Goal: Task Accomplishment & Management: Use online tool/utility

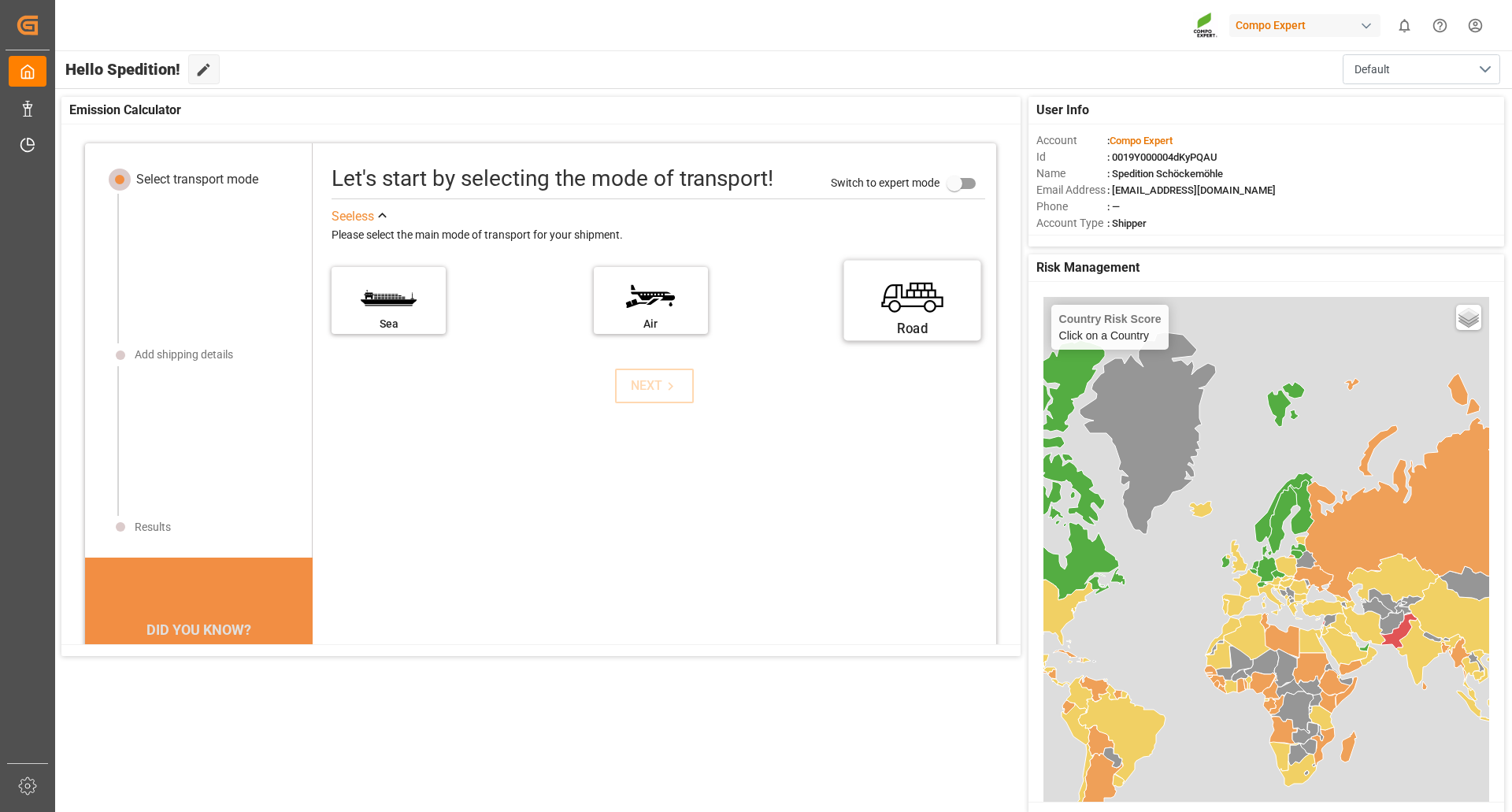
click at [920, 307] on label "Road" at bounding box center [912, 296] width 118 height 66
click at [0, 0] on input "Road" at bounding box center [0, 0] width 0 height 0
click at [637, 392] on div "NEXT" at bounding box center [655, 386] width 48 height 19
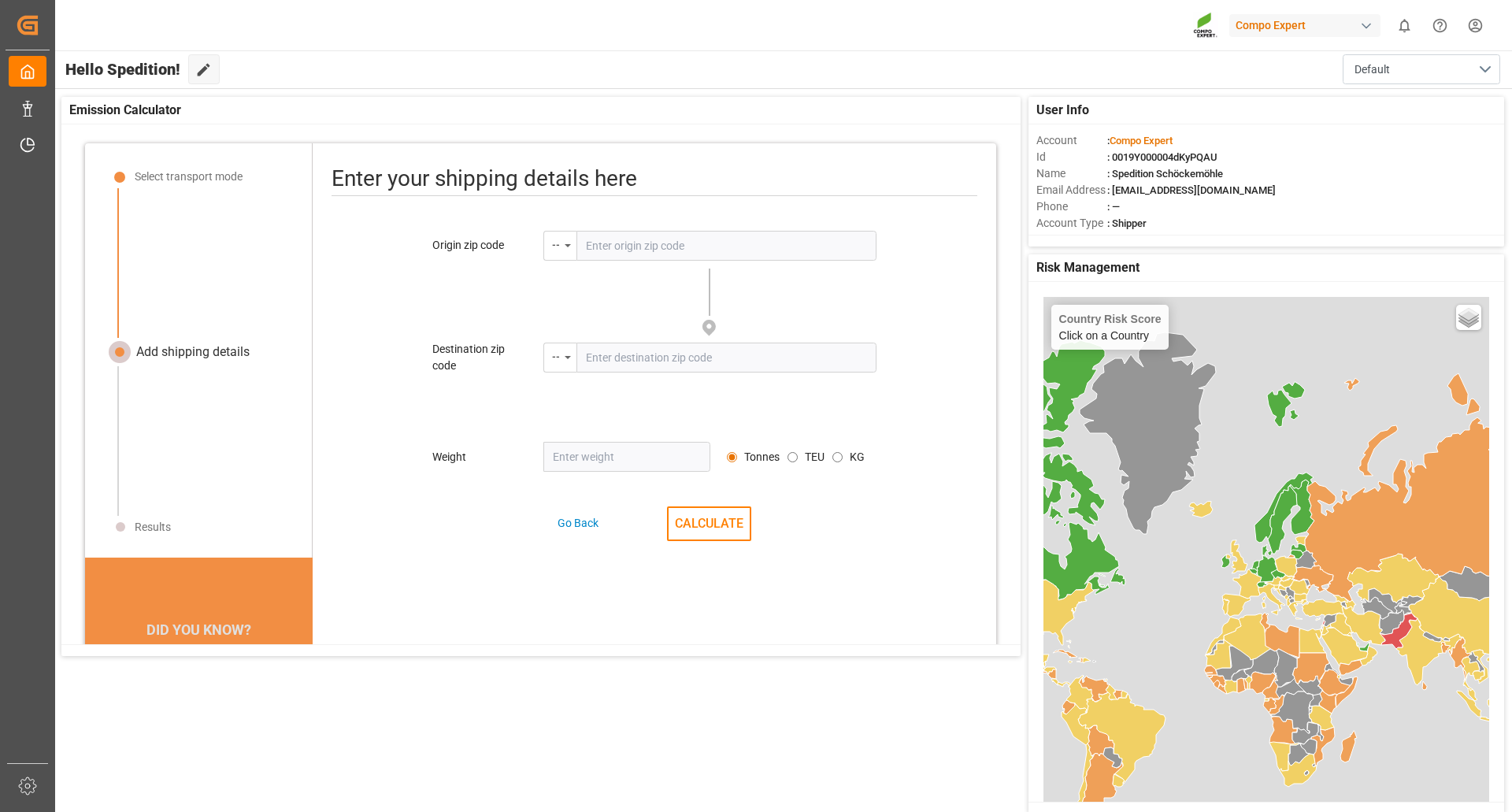
scroll to position [74, 0]
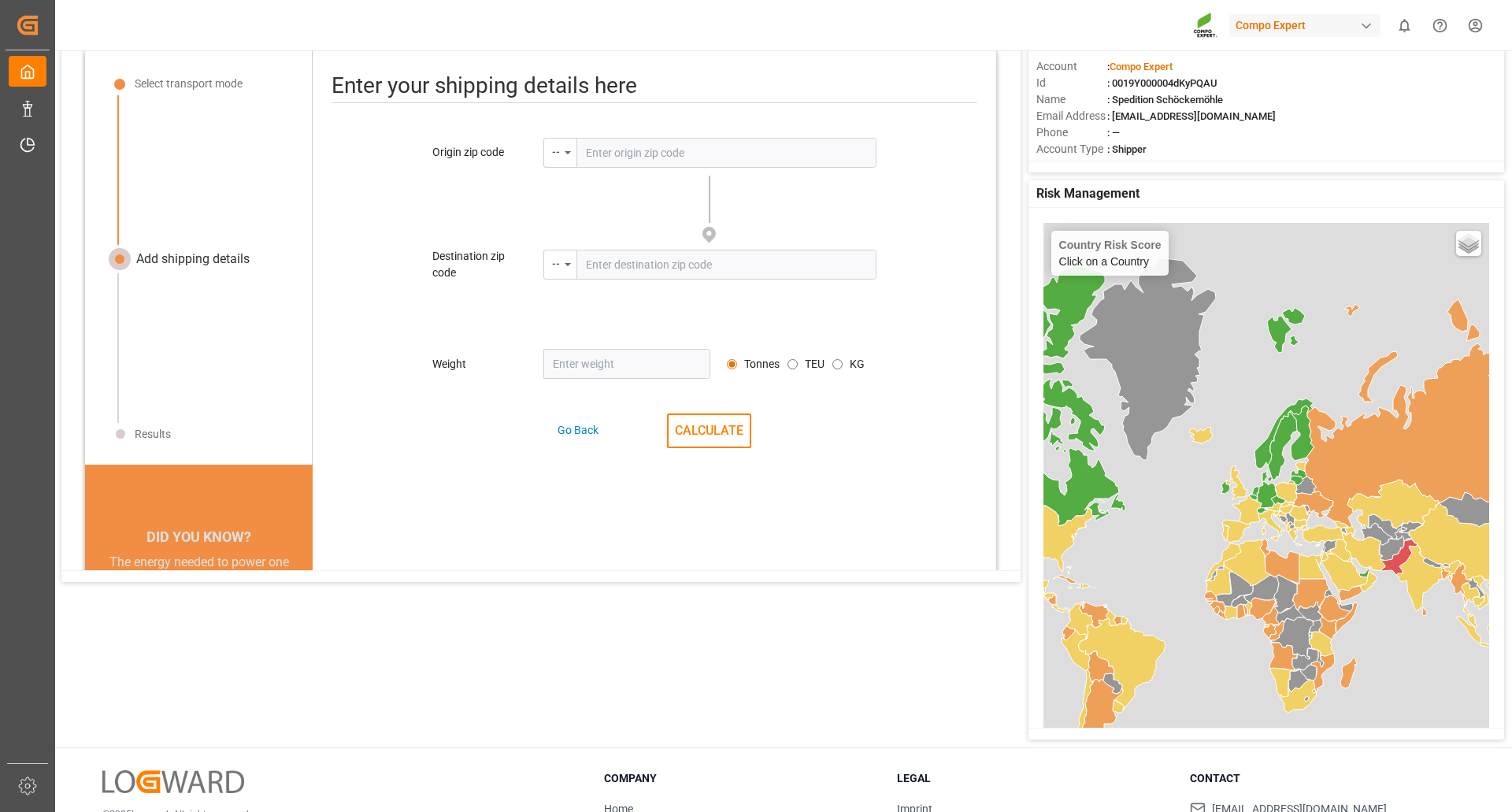
click at [659, 150] on input "text" at bounding box center [726, 152] width 300 height 30
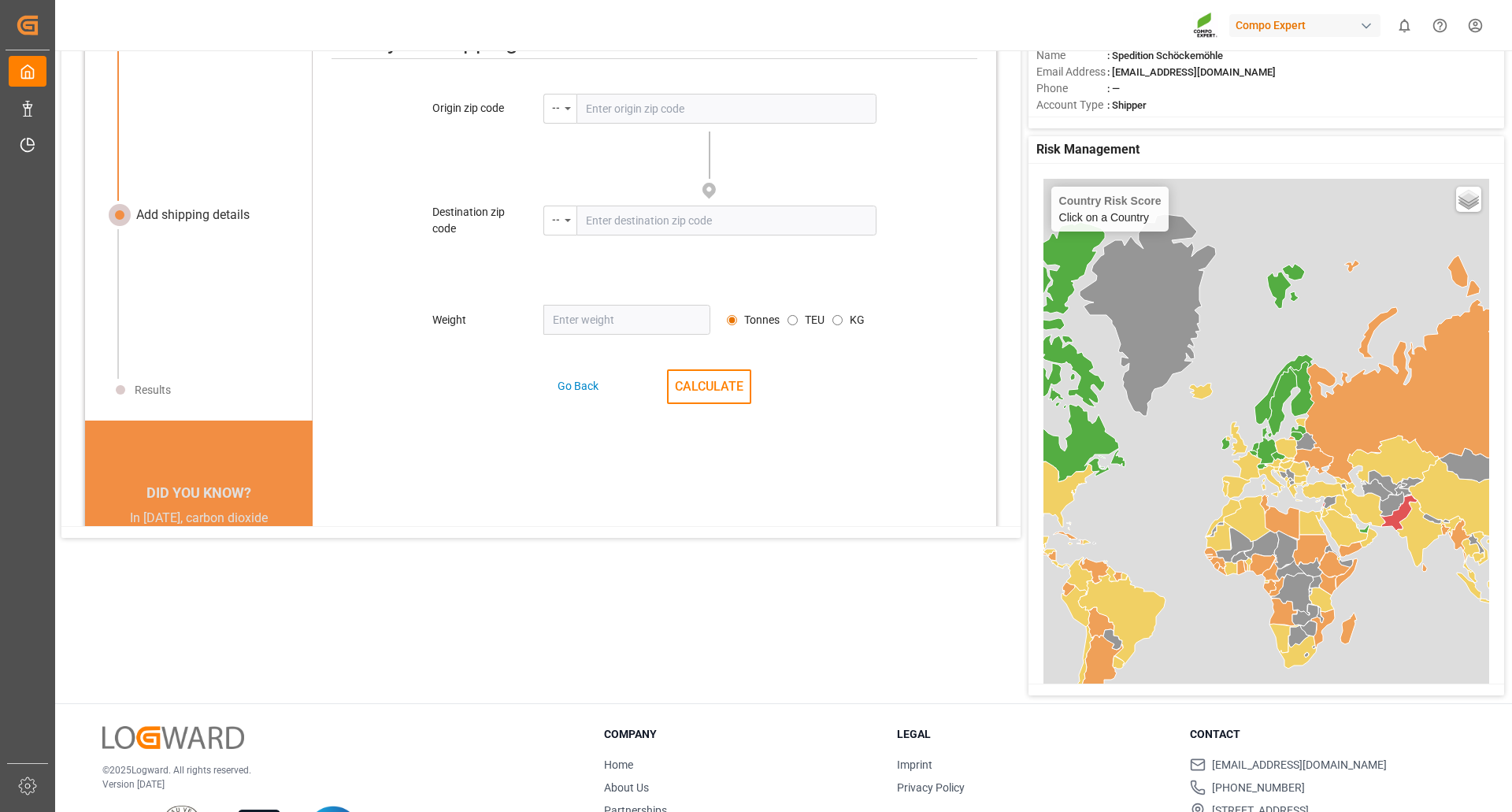
scroll to position [0, 0]
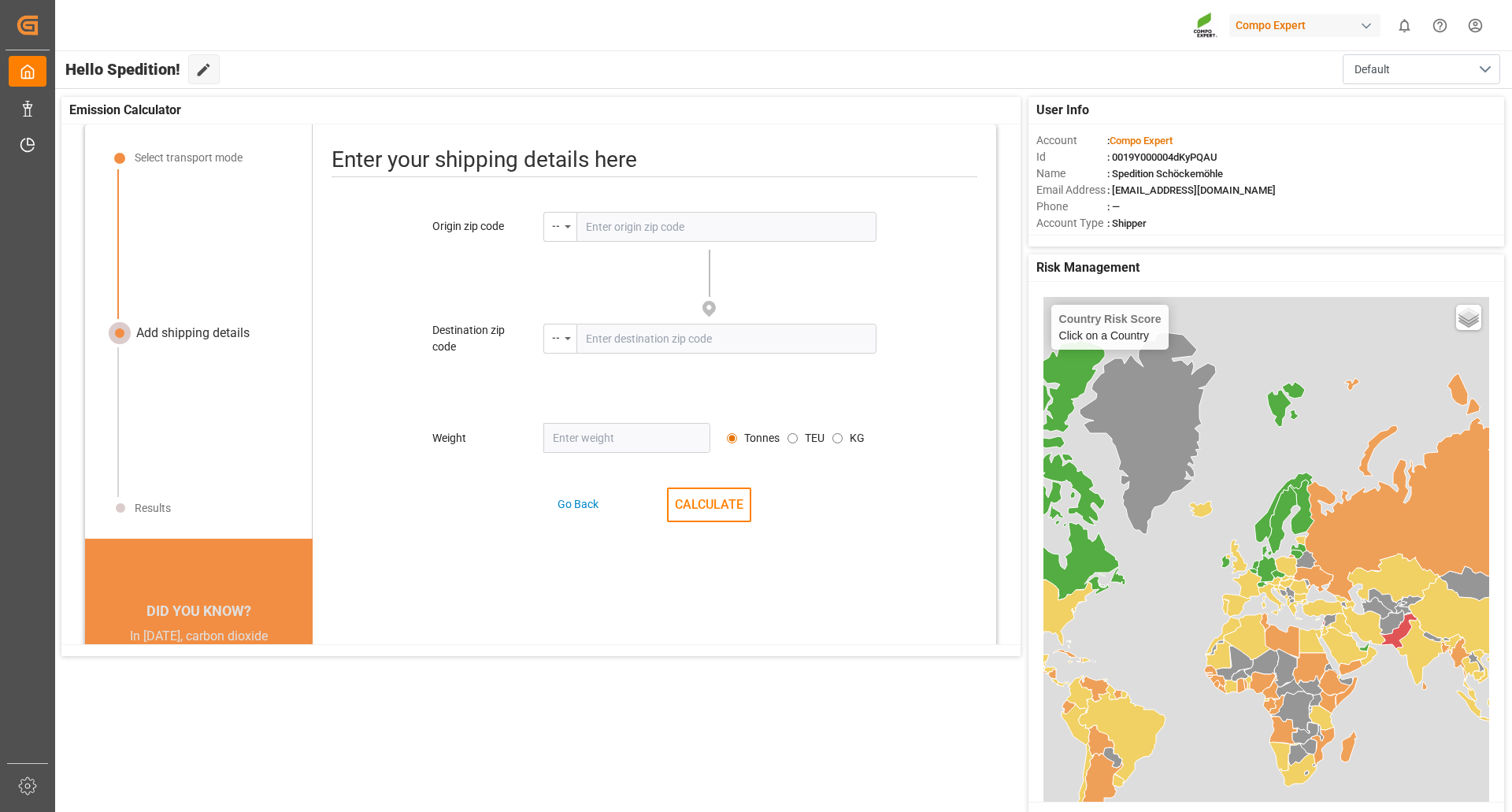
click at [660, 230] on input "text" at bounding box center [726, 226] width 300 height 30
click at [564, 226] on icon "menu-button" at bounding box center [568, 227] width 6 height 3
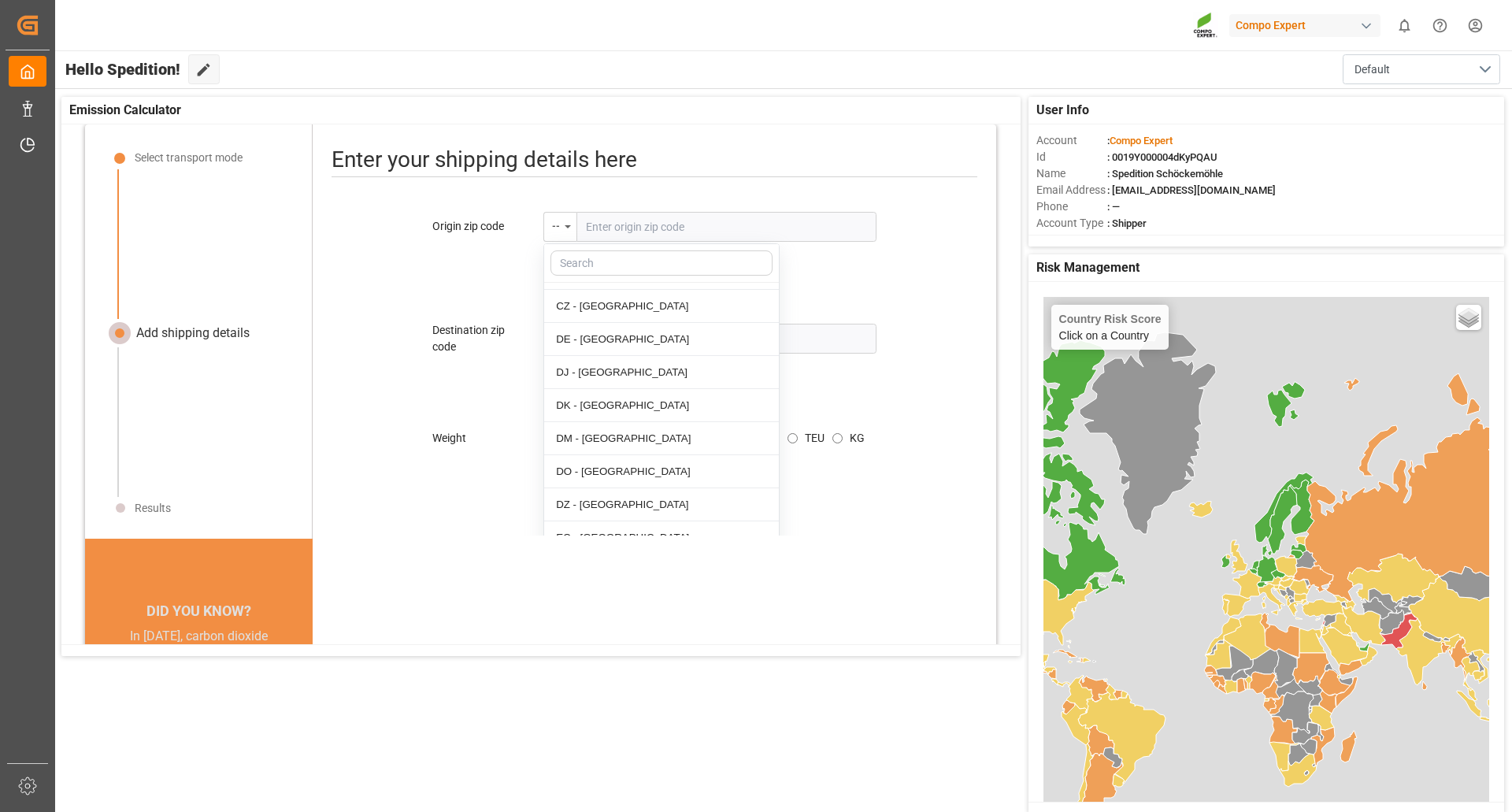
scroll to position [1812, 0]
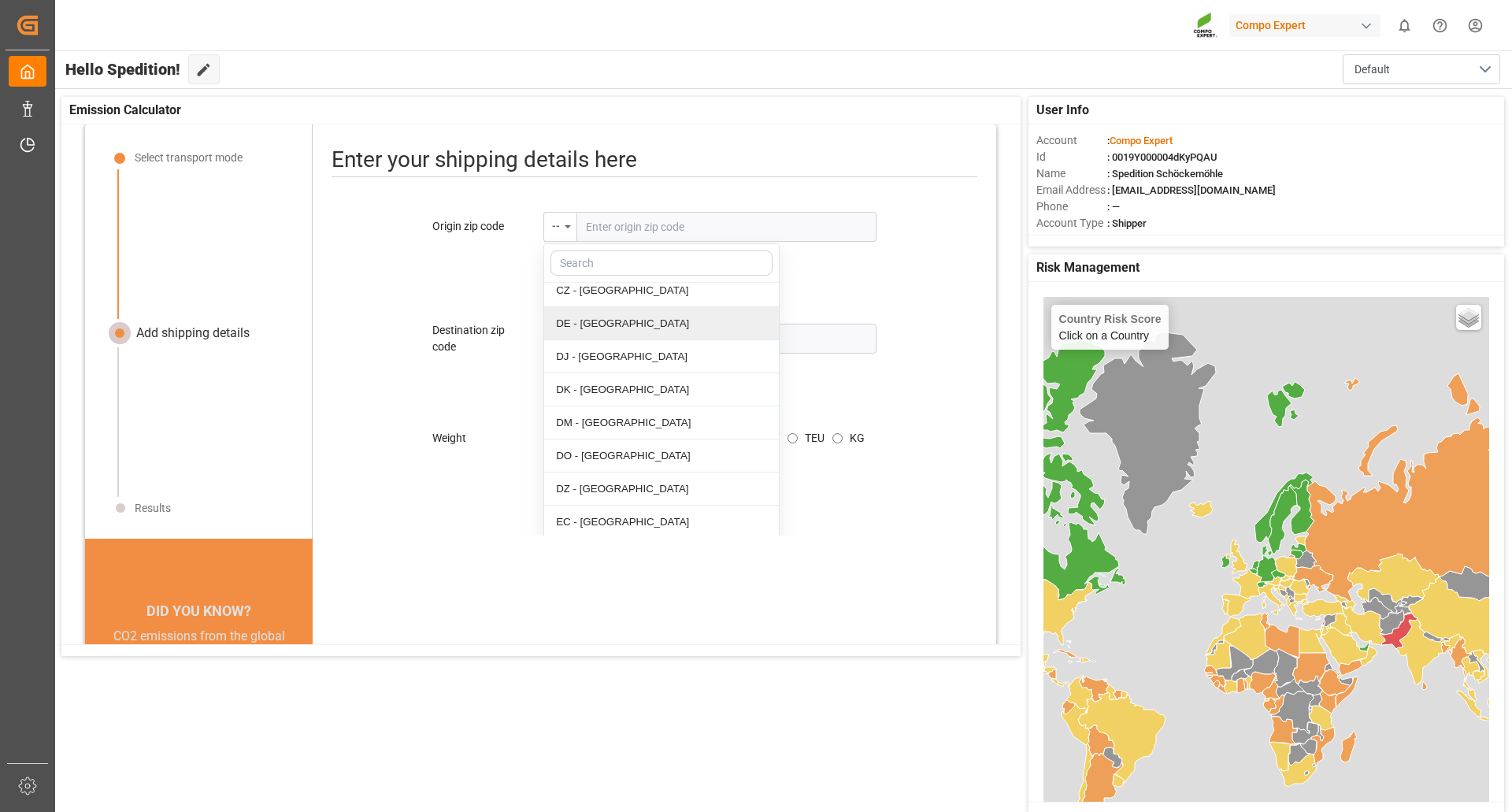
click at [604, 307] on div "DE - [GEOGRAPHIC_DATA]" at bounding box center [661, 323] width 234 height 33
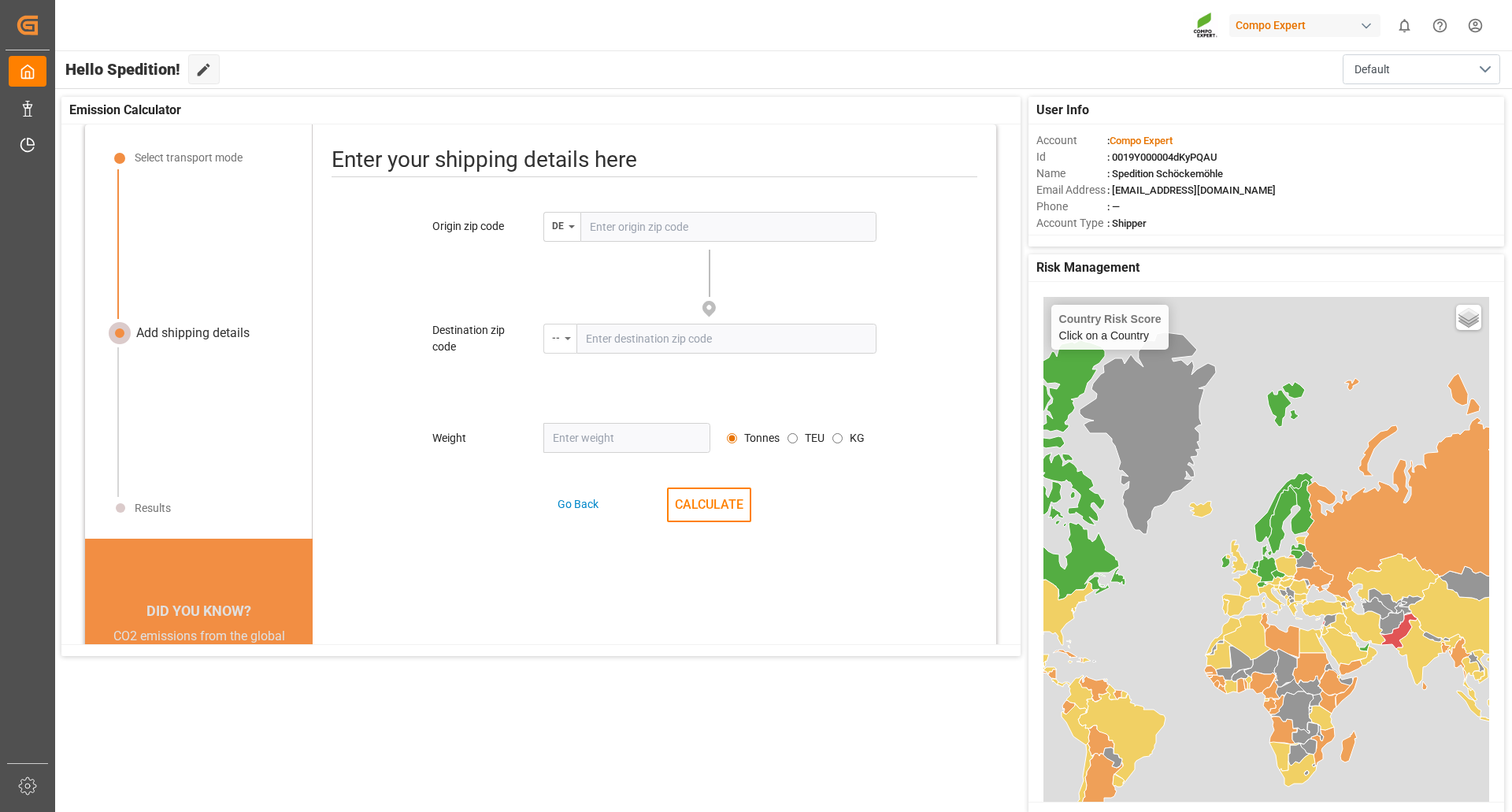
click at [567, 338] on icon "menu-button" at bounding box center [568, 339] width 6 height 3
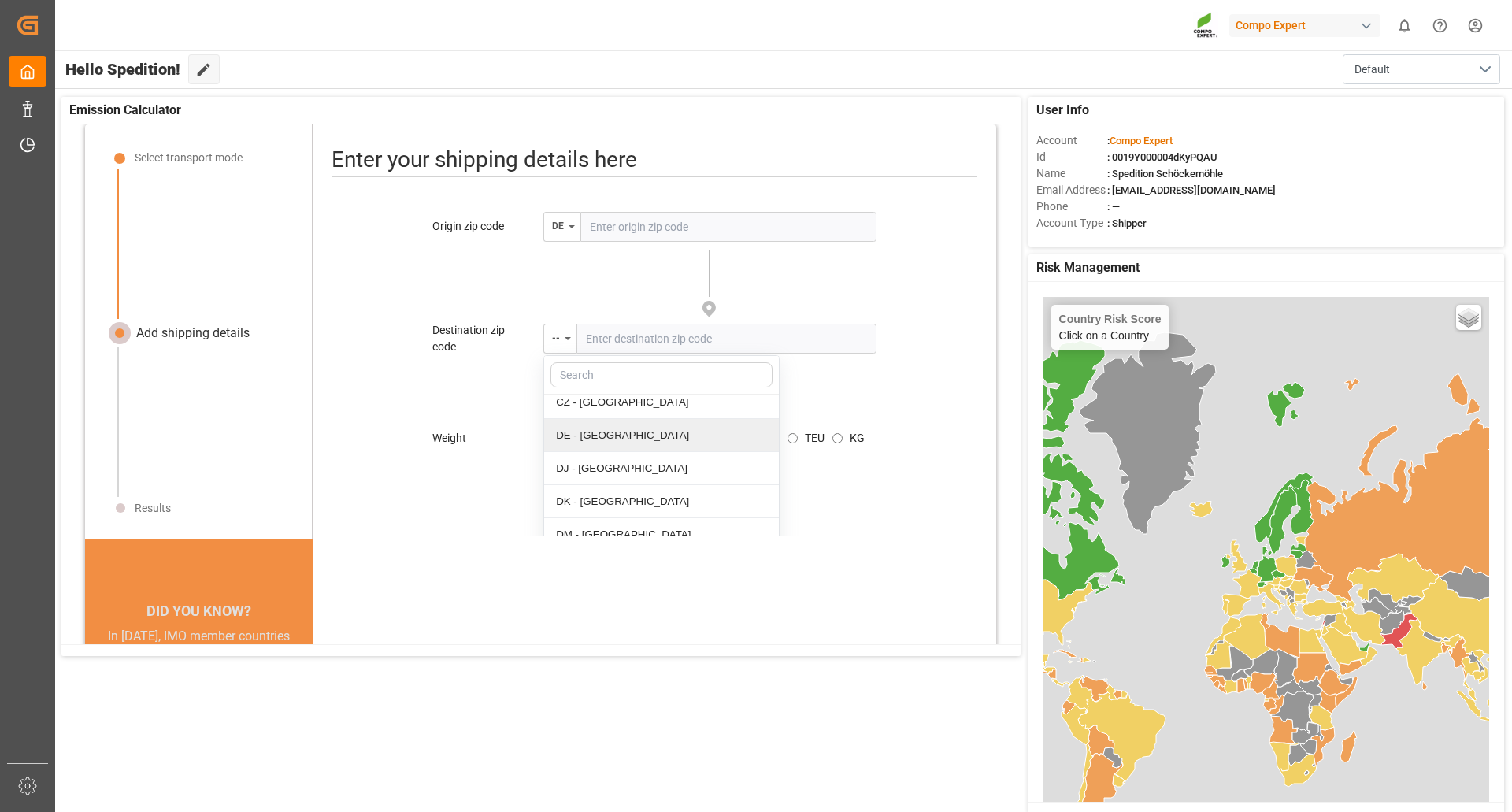
click at [598, 419] on div "DE - [GEOGRAPHIC_DATA]" at bounding box center [661, 435] width 234 height 33
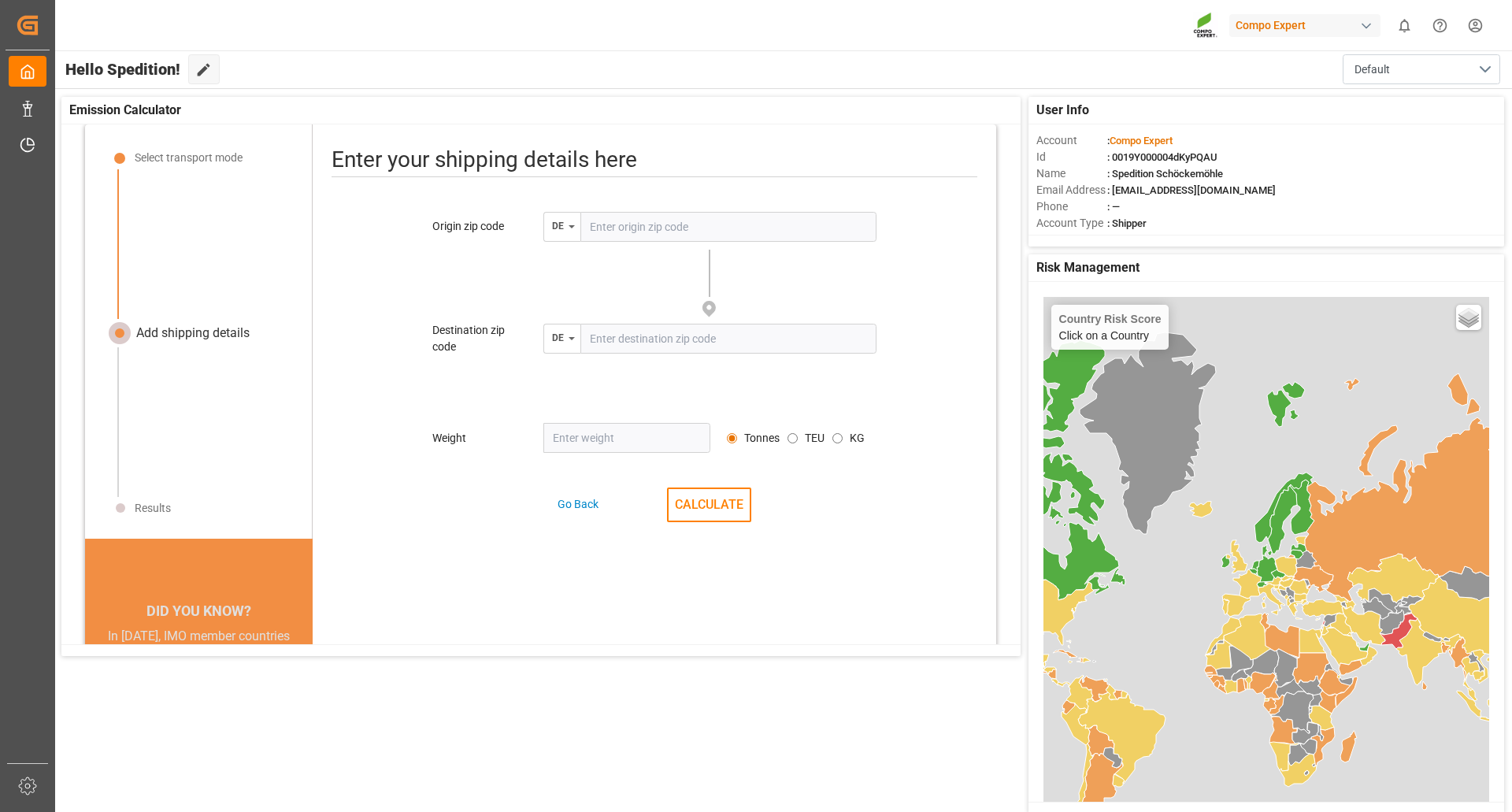
click at [613, 441] on input "number" at bounding box center [626, 437] width 167 height 30
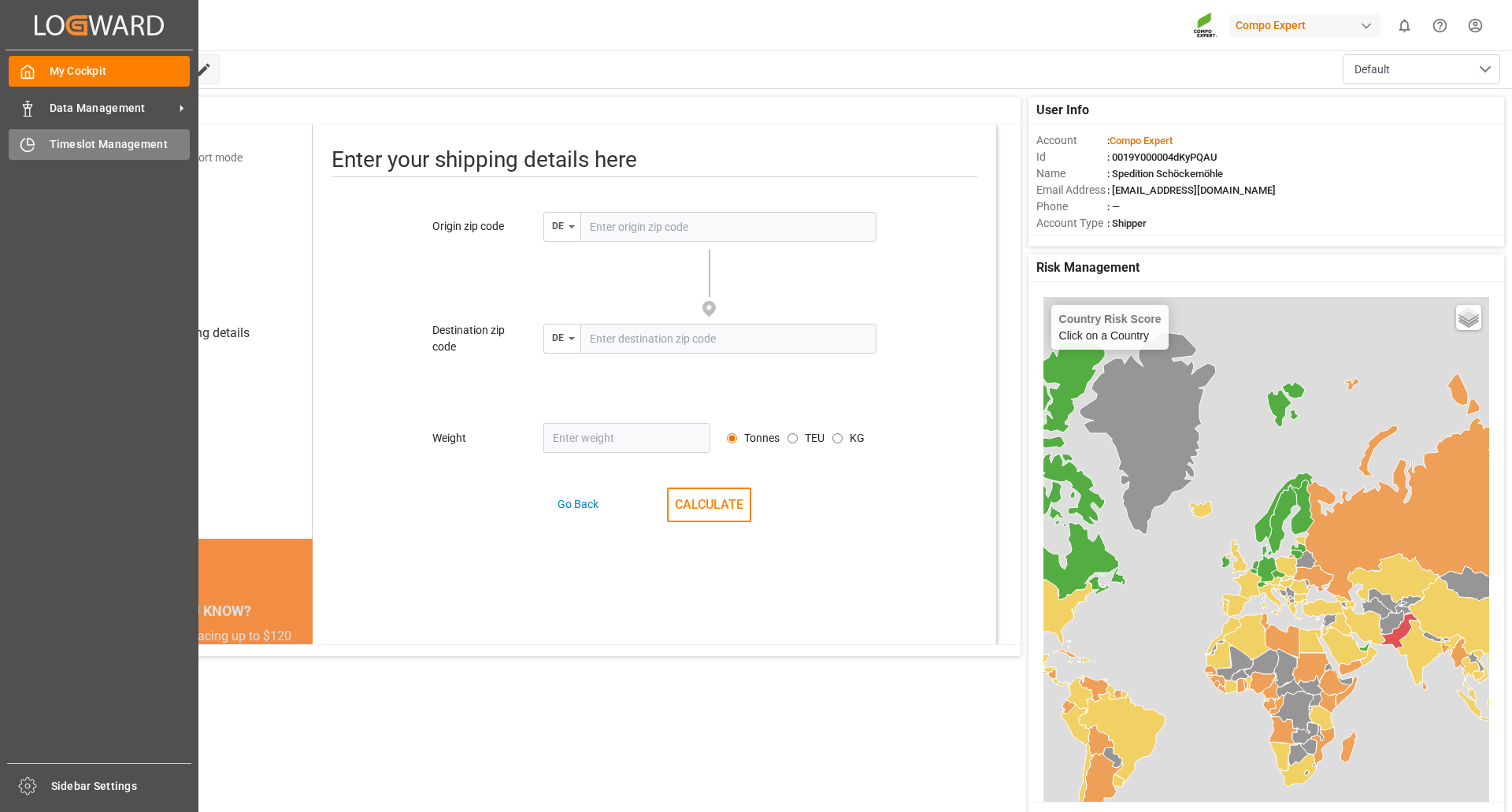
click at [146, 141] on span "Timeslot Management" at bounding box center [120, 144] width 141 height 17
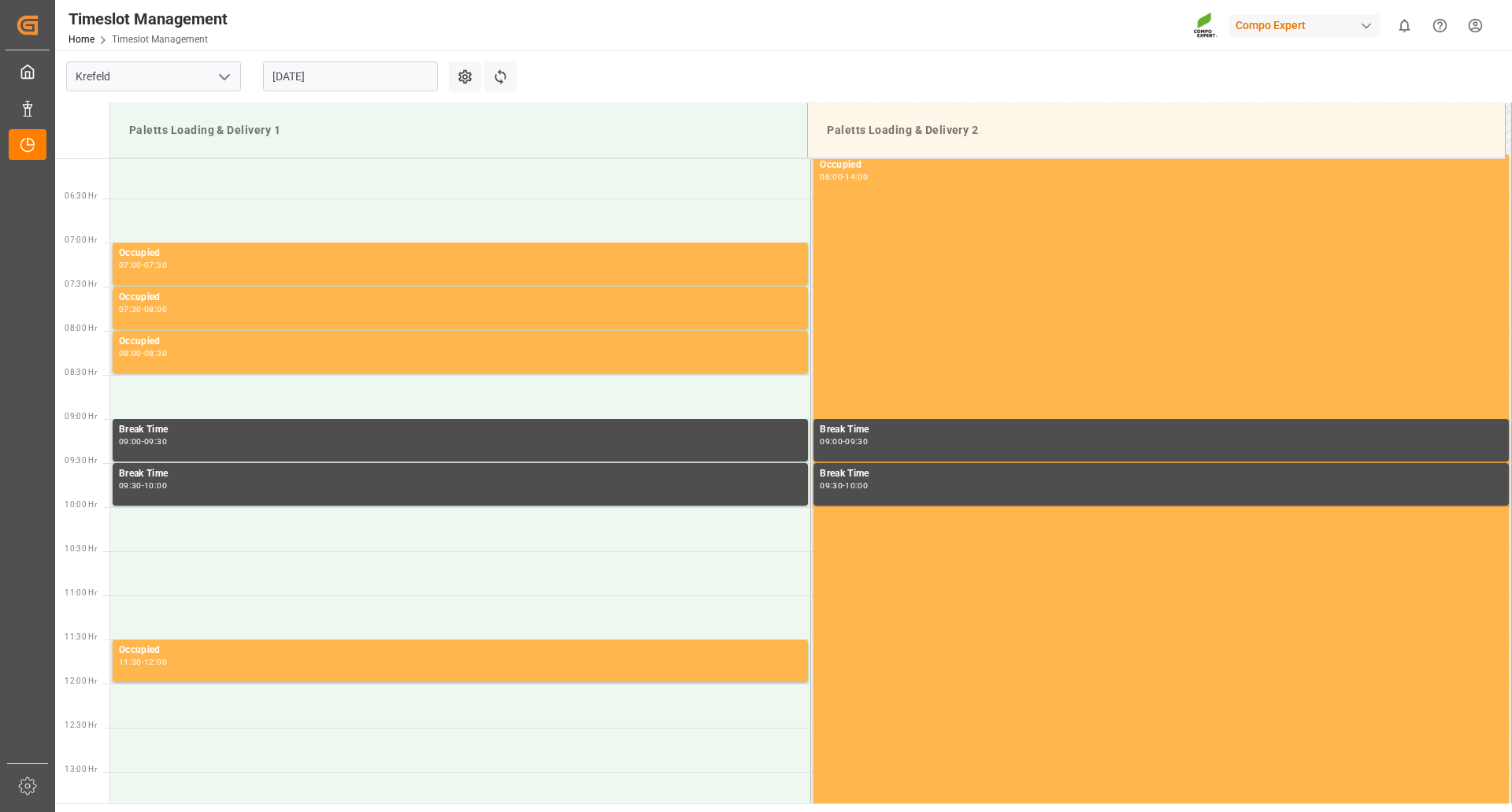
scroll to position [607, 0]
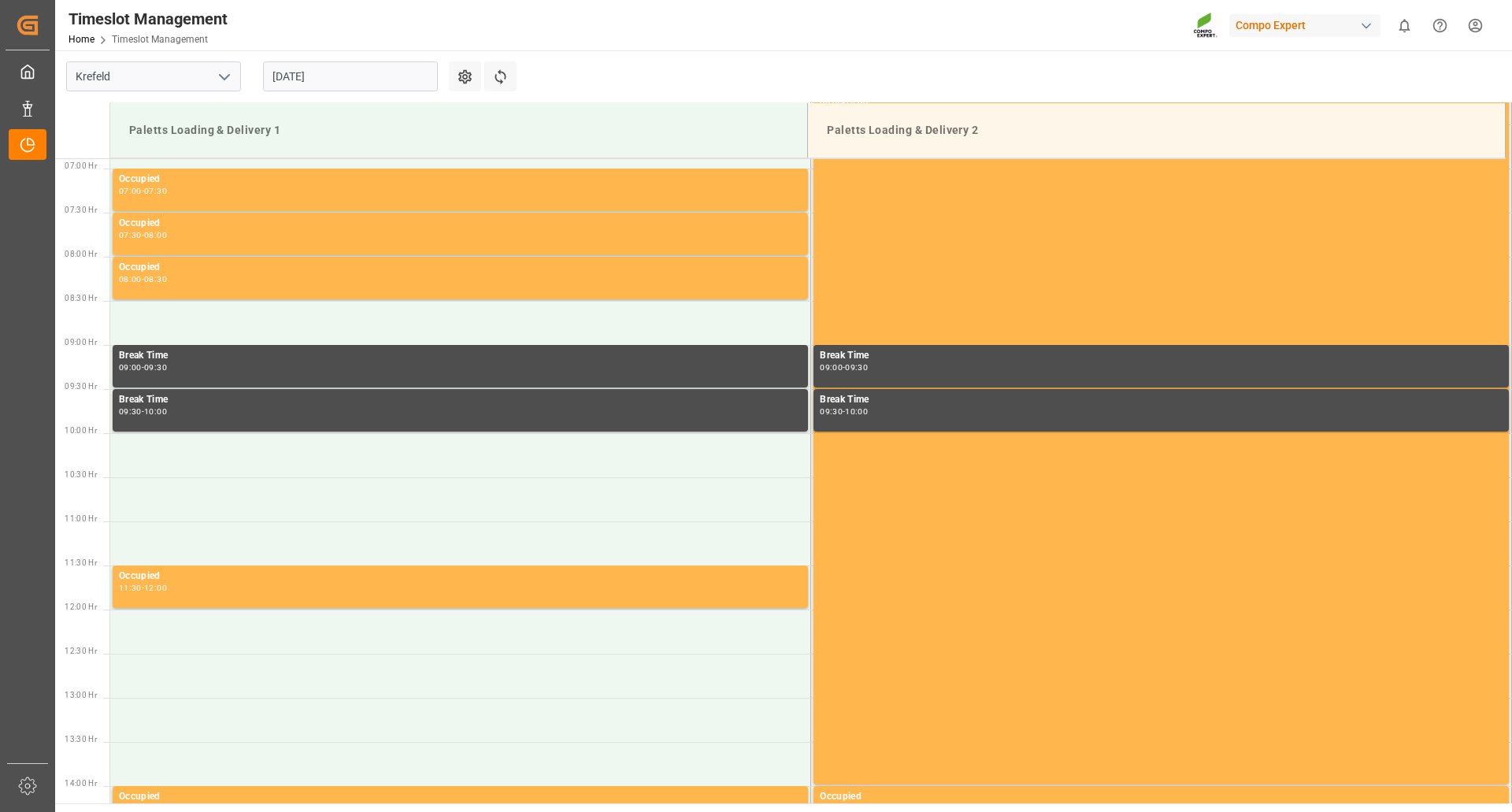
click at [389, 81] on input "[DATE]" at bounding box center [350, 76] width 175 height 30
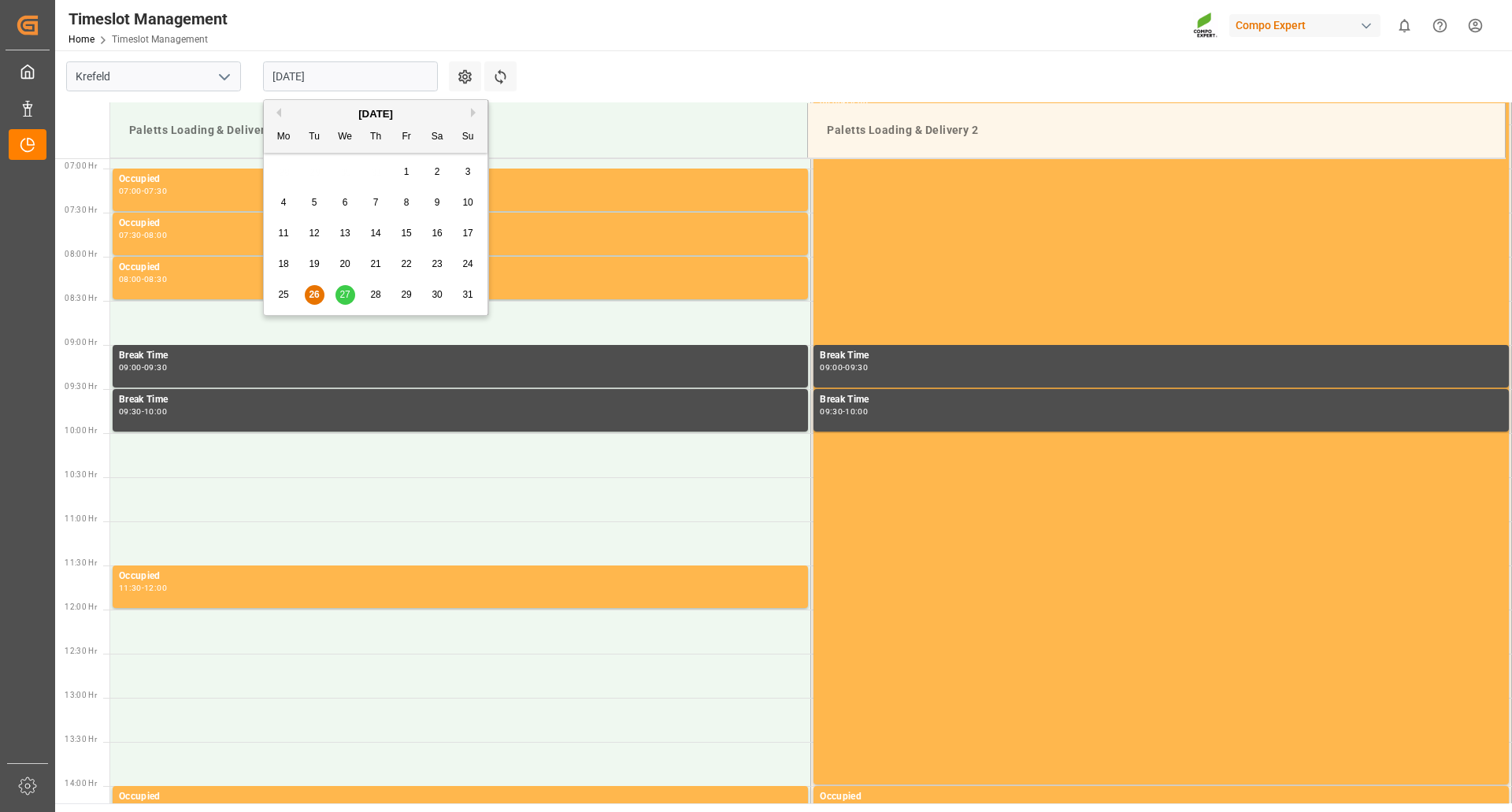
click at [349, 295] on span "27" at bounding box center [345, 295] width 10 height 11
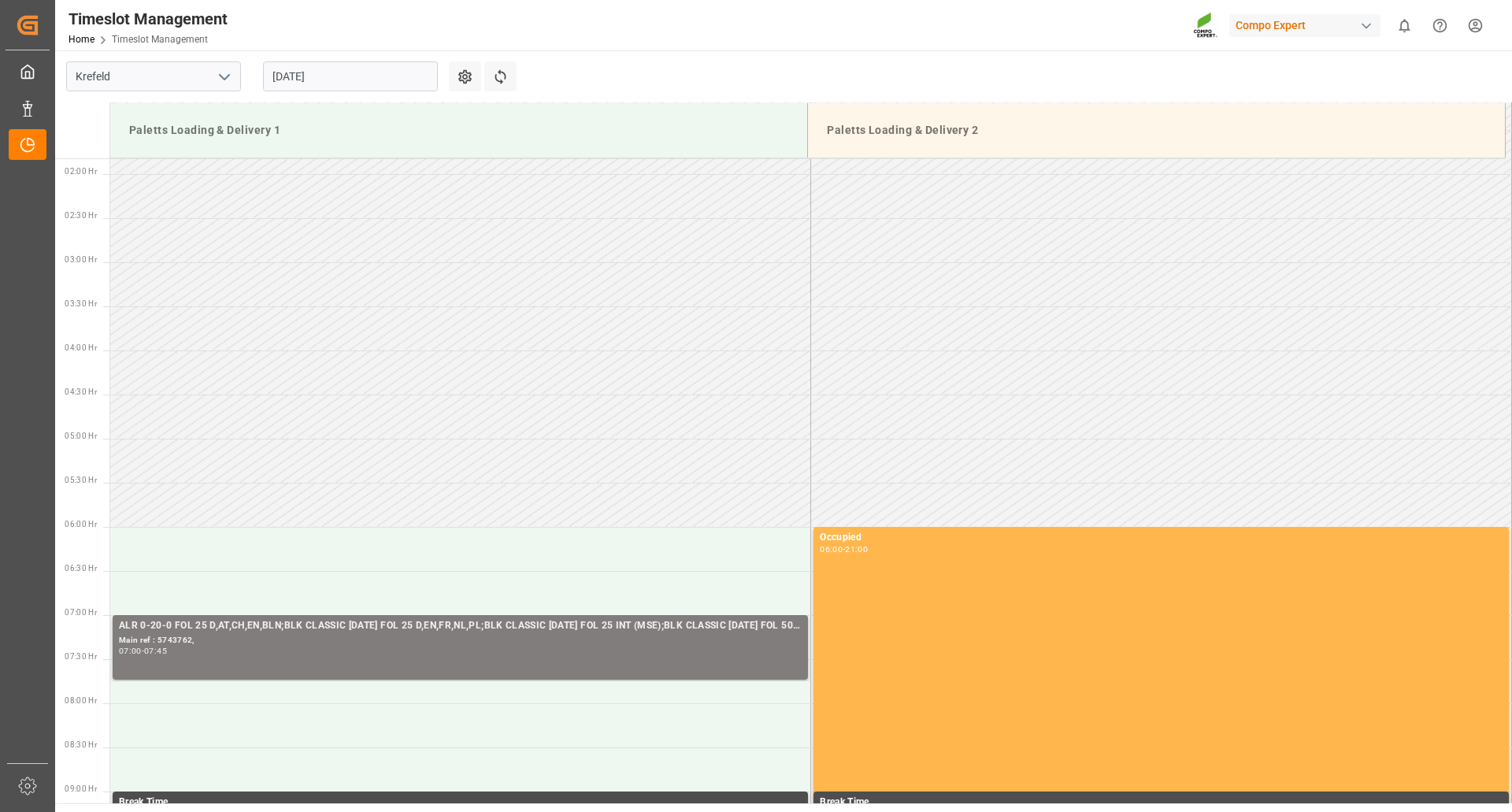
scroll to position [315, 0]
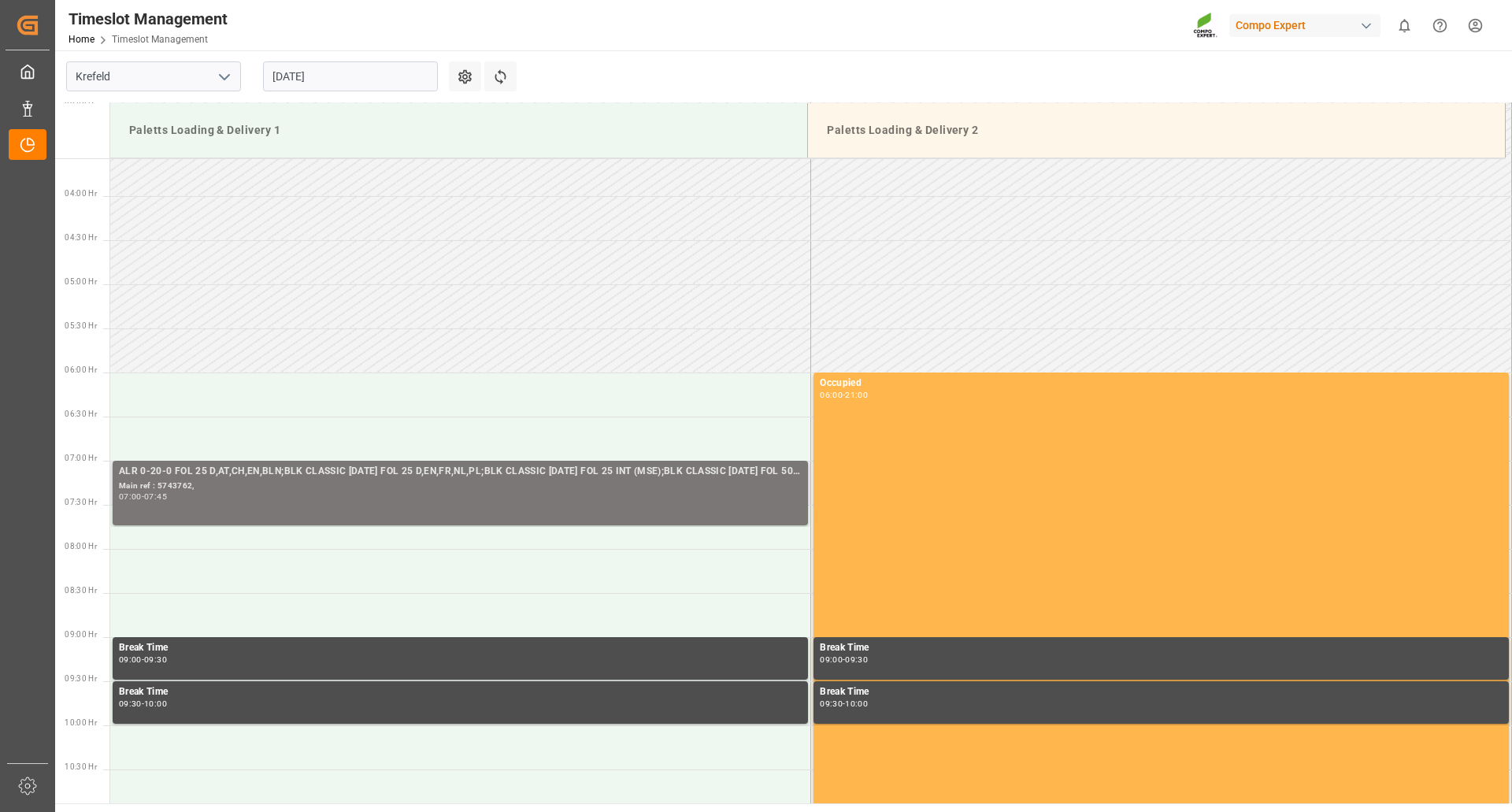
click at [341, 488] on div "Main ref : 5743762," at bounding box center [461, 487] width 683 height 14
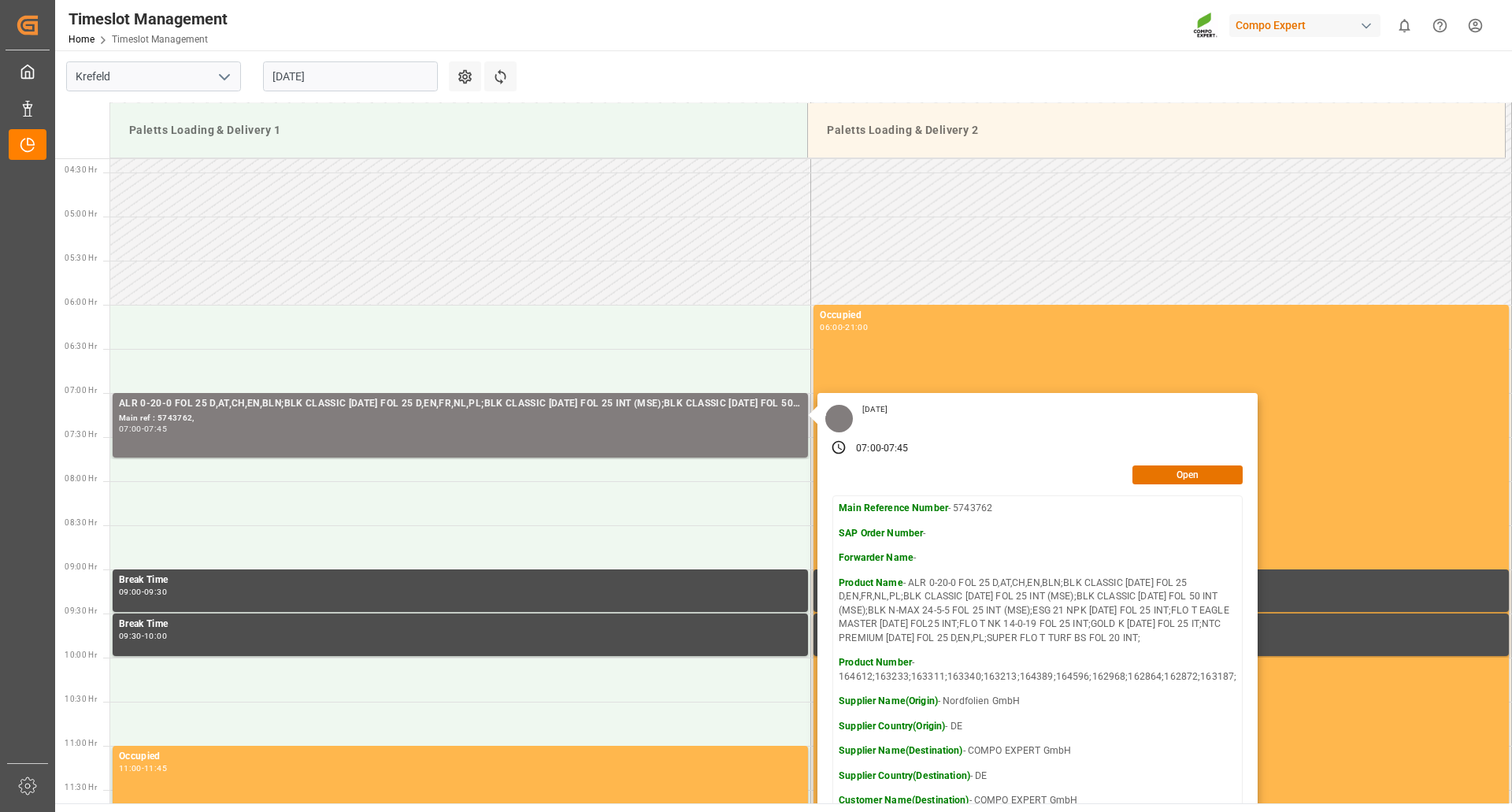
scroll to position [630, 0]
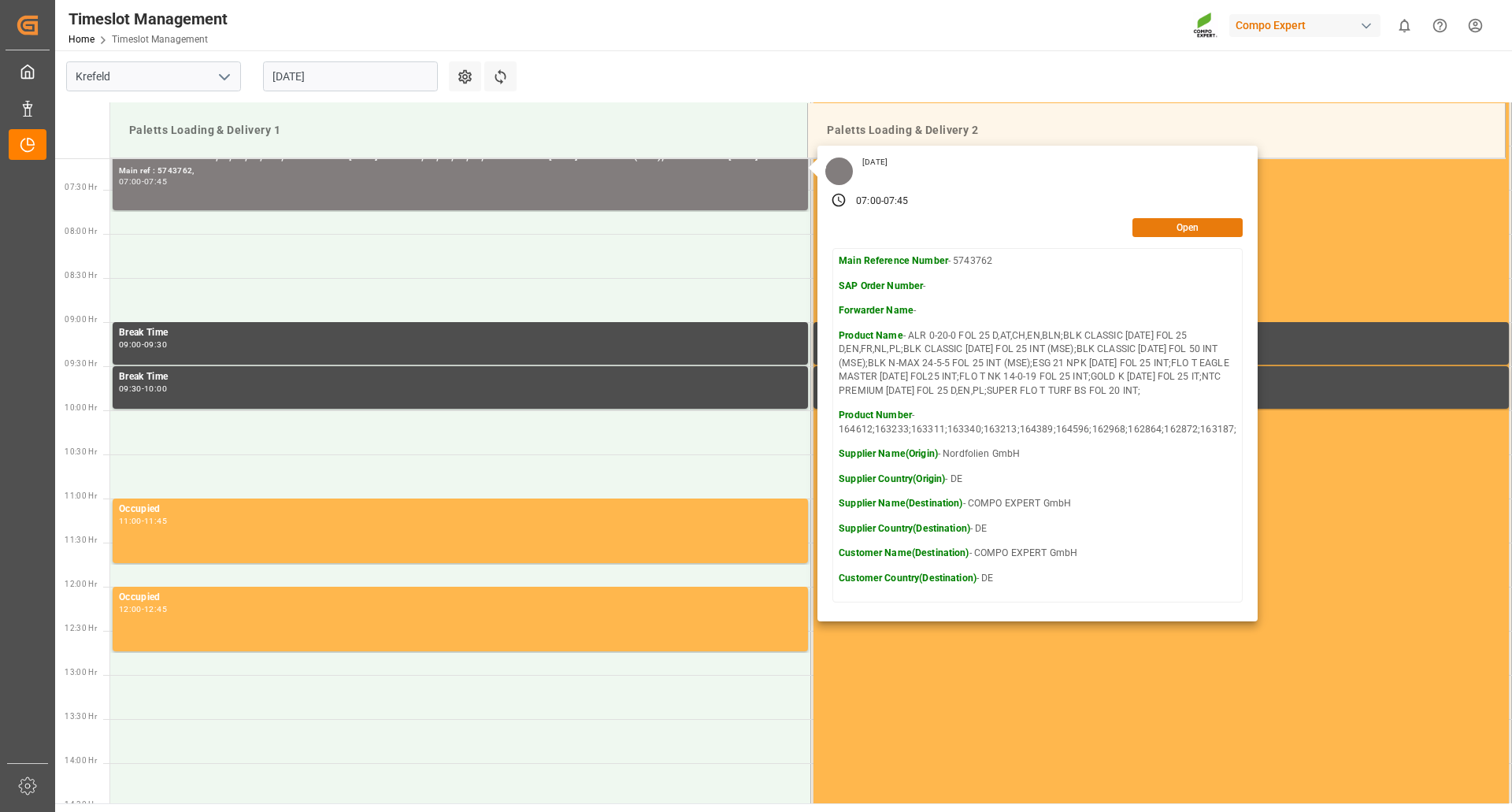
click at [1167, 228] on button "Open" at bounding box center [1187, 227] width 110 height 19
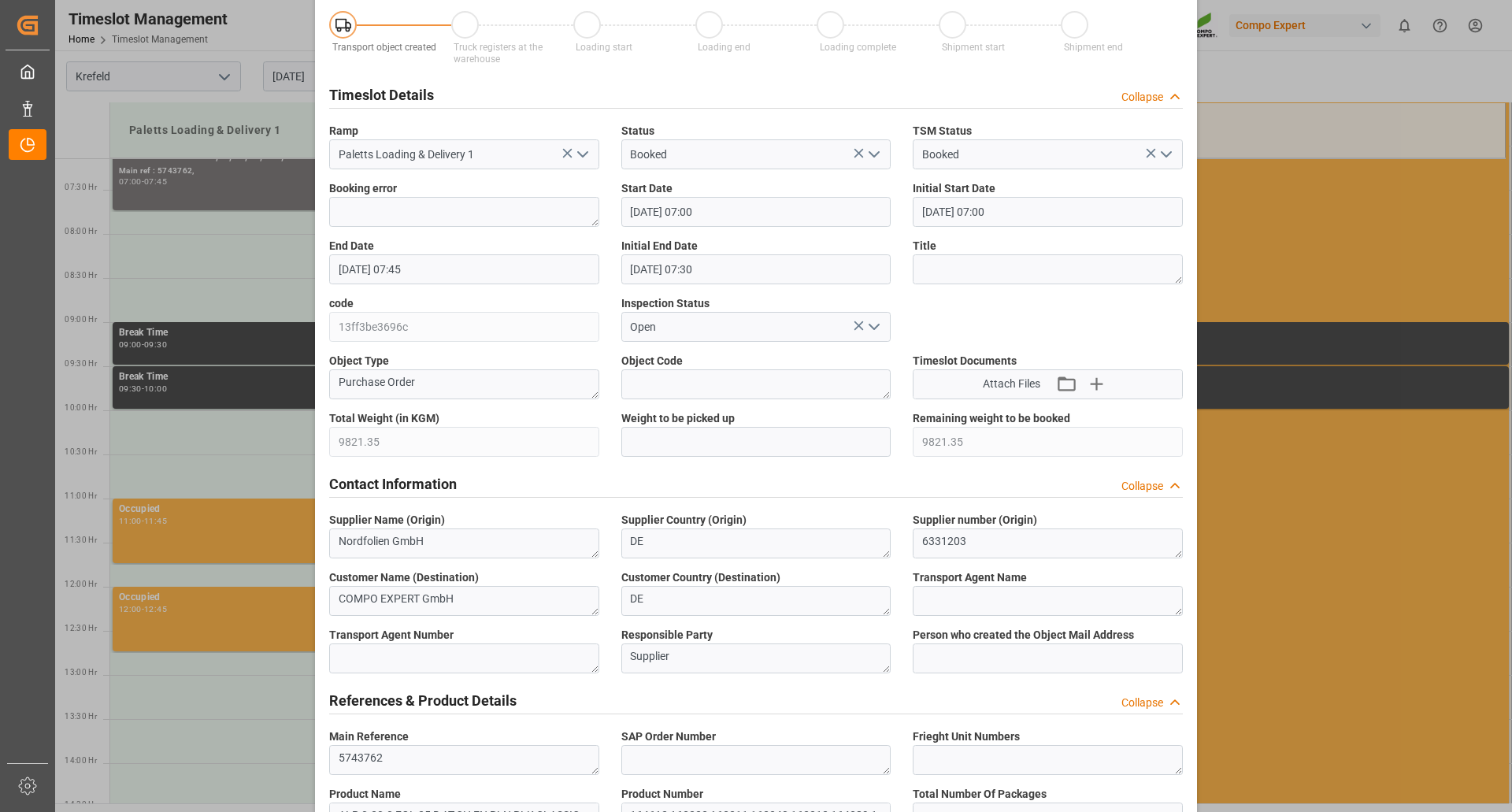
scroll to position [0, 0]
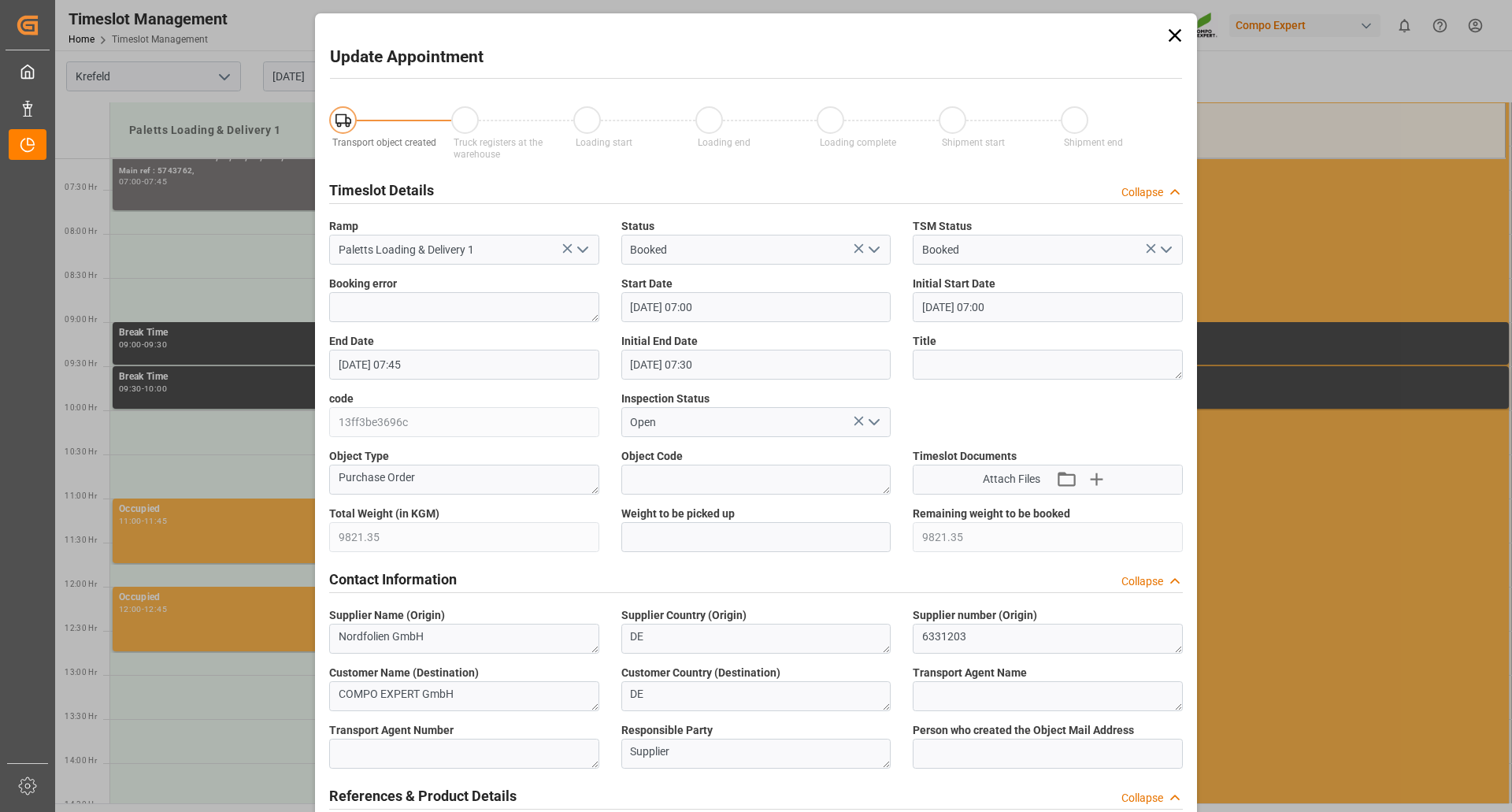
click at [519, 360] on input "[DATE] 07:45" at bounding box center [464, 364] width 270 height 30
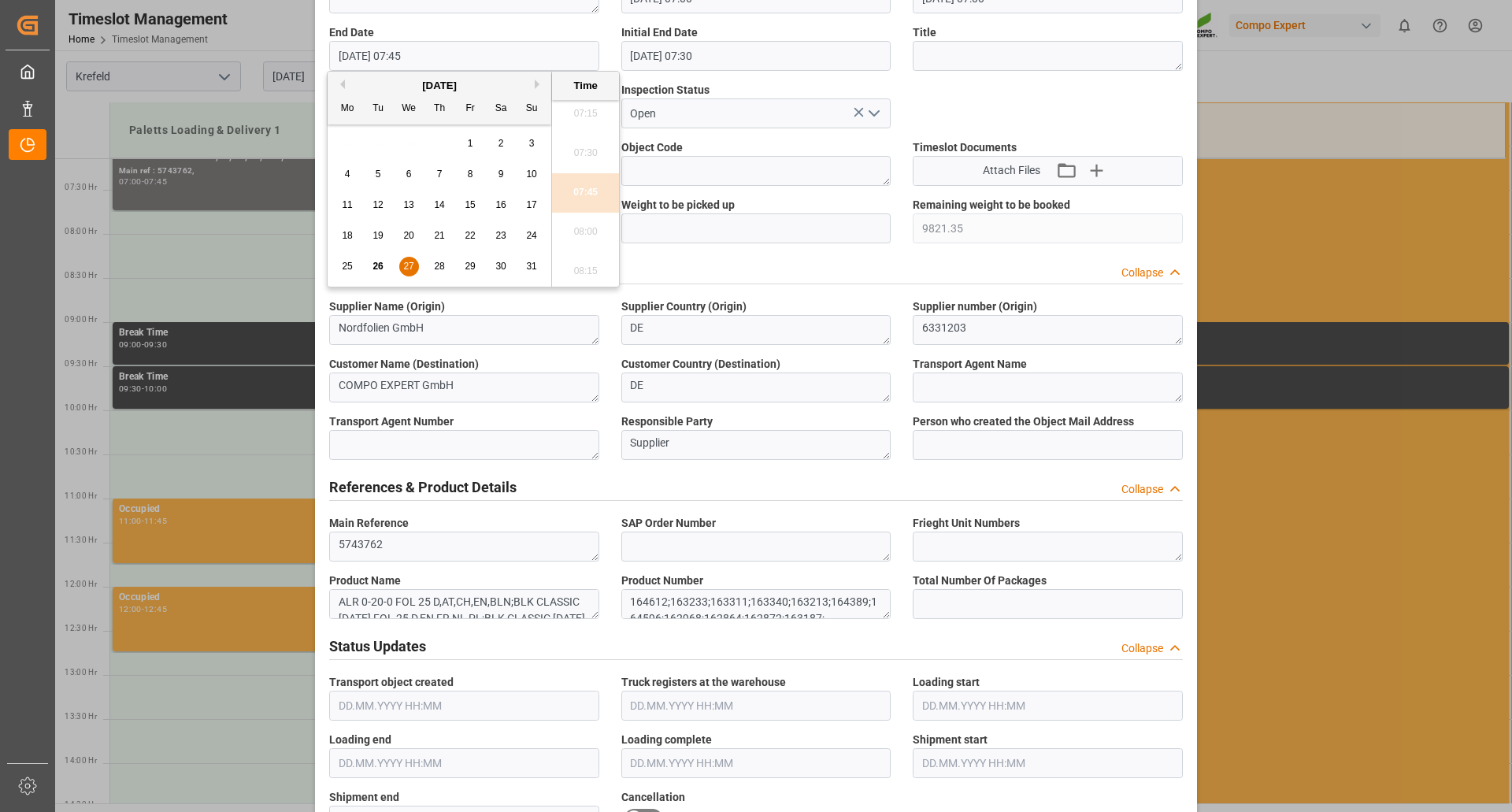
scroll to position [315, 0]
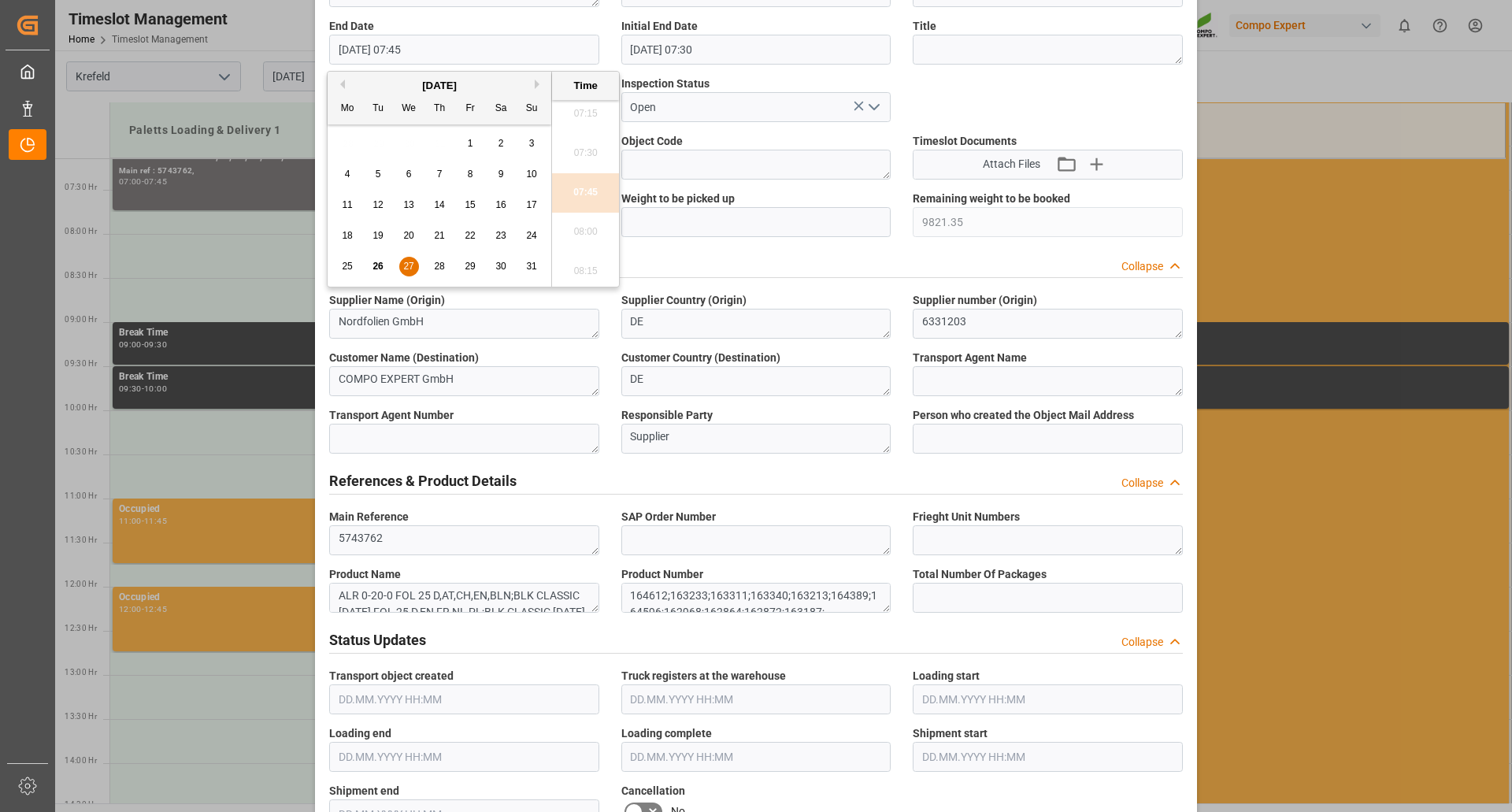
click at [405, 267] on span "27" at bounding box center [408, 267] width 10 height 11
click at [591, 157] on li "14:00" at bounding box center [585, 153] width 67 height 39
type input "[DATE] 14:00"
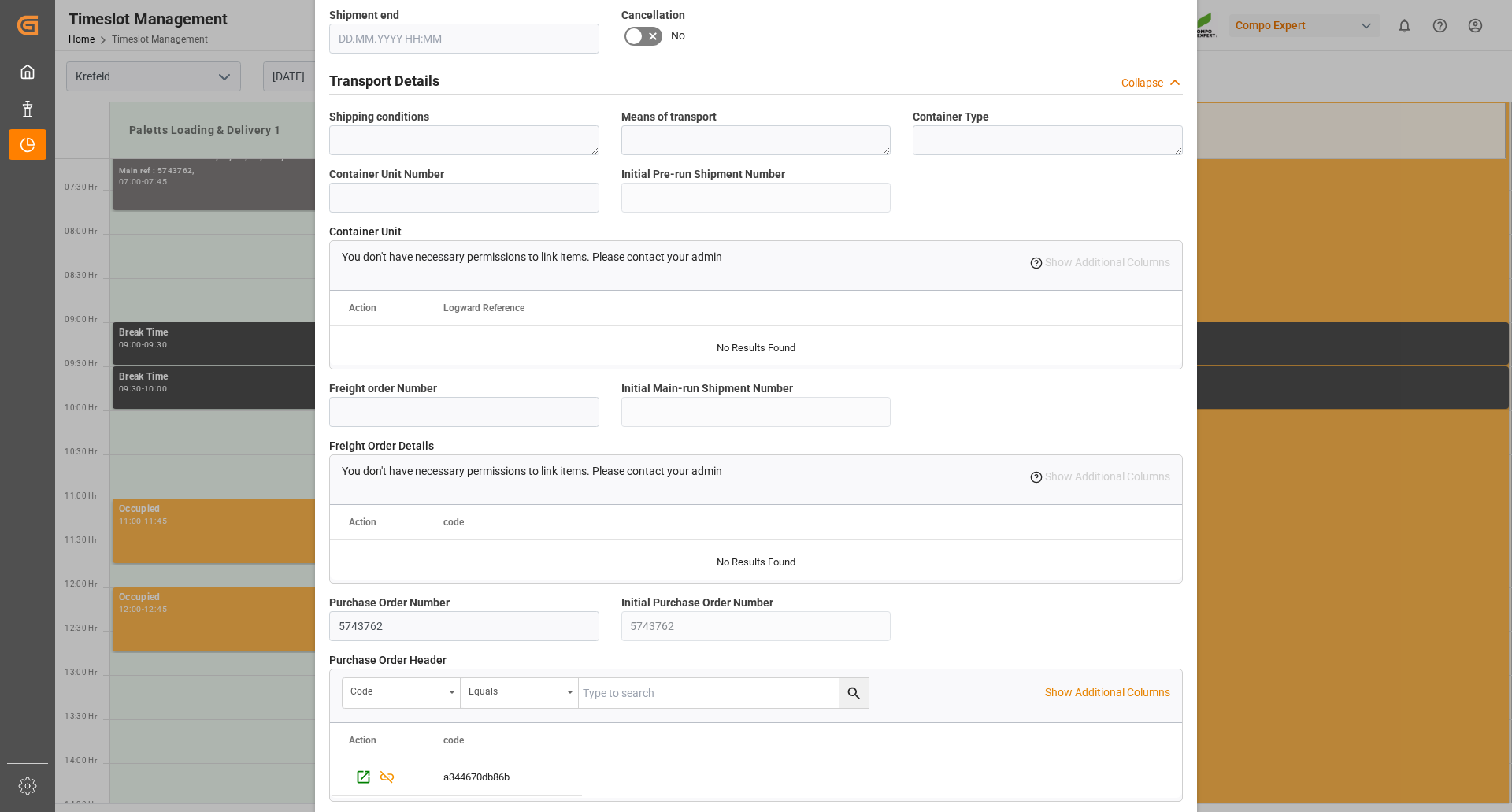
scroll to position [1262, 0]
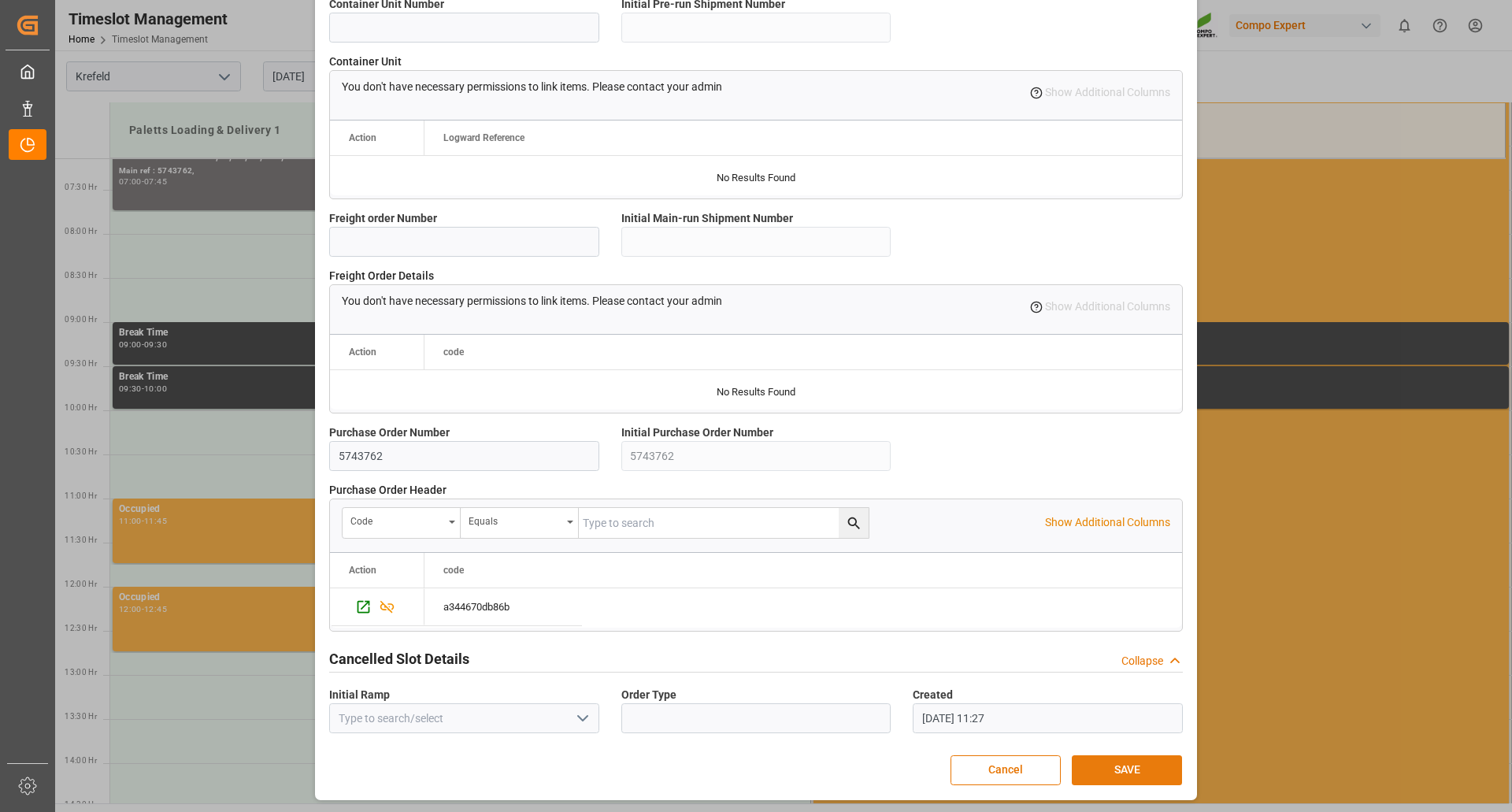
click at [1124, 766] on button "SAVE" at bounding box center [1126, 770] width 110 height 30
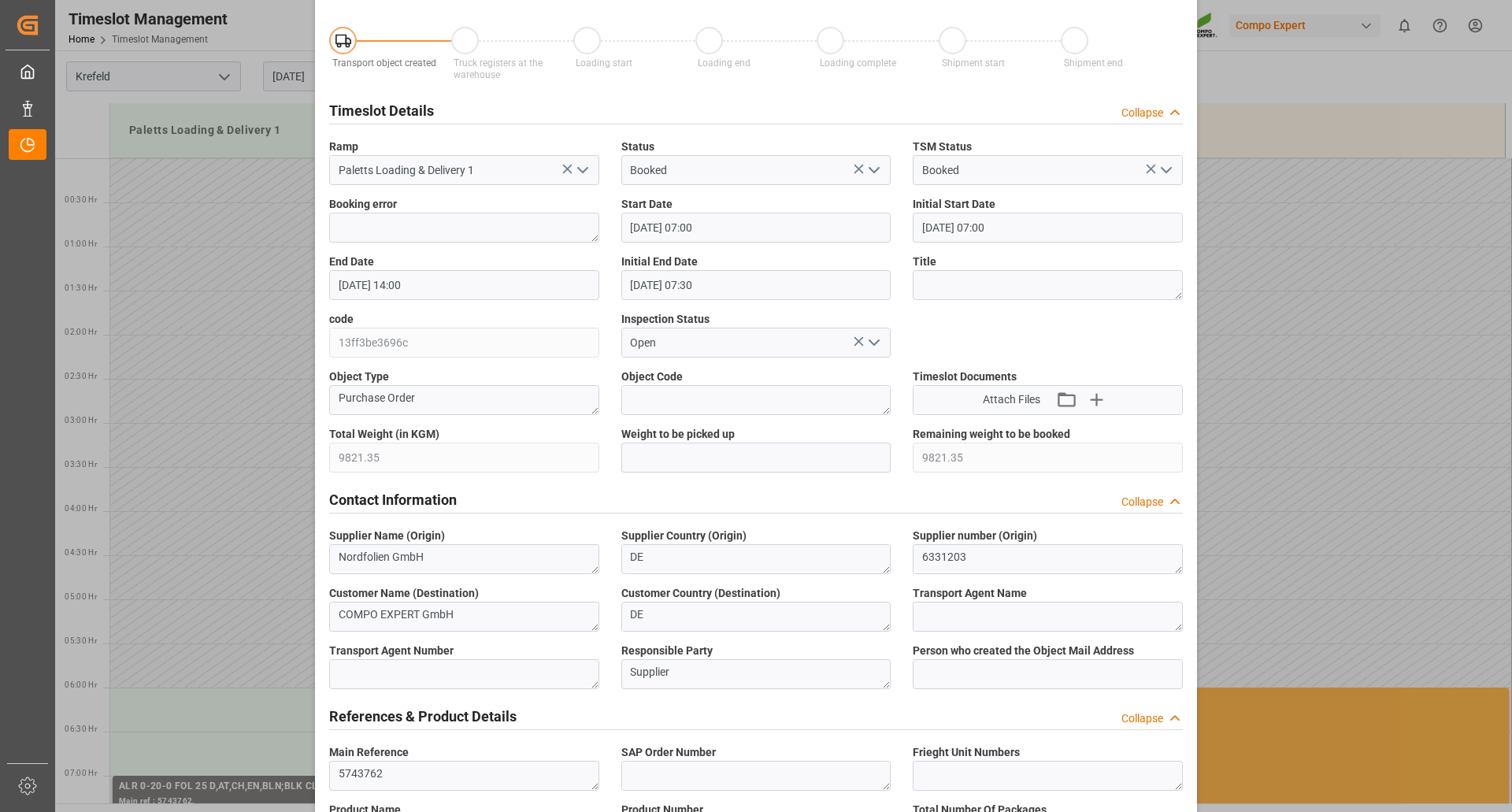
scroll to position [0, 0]
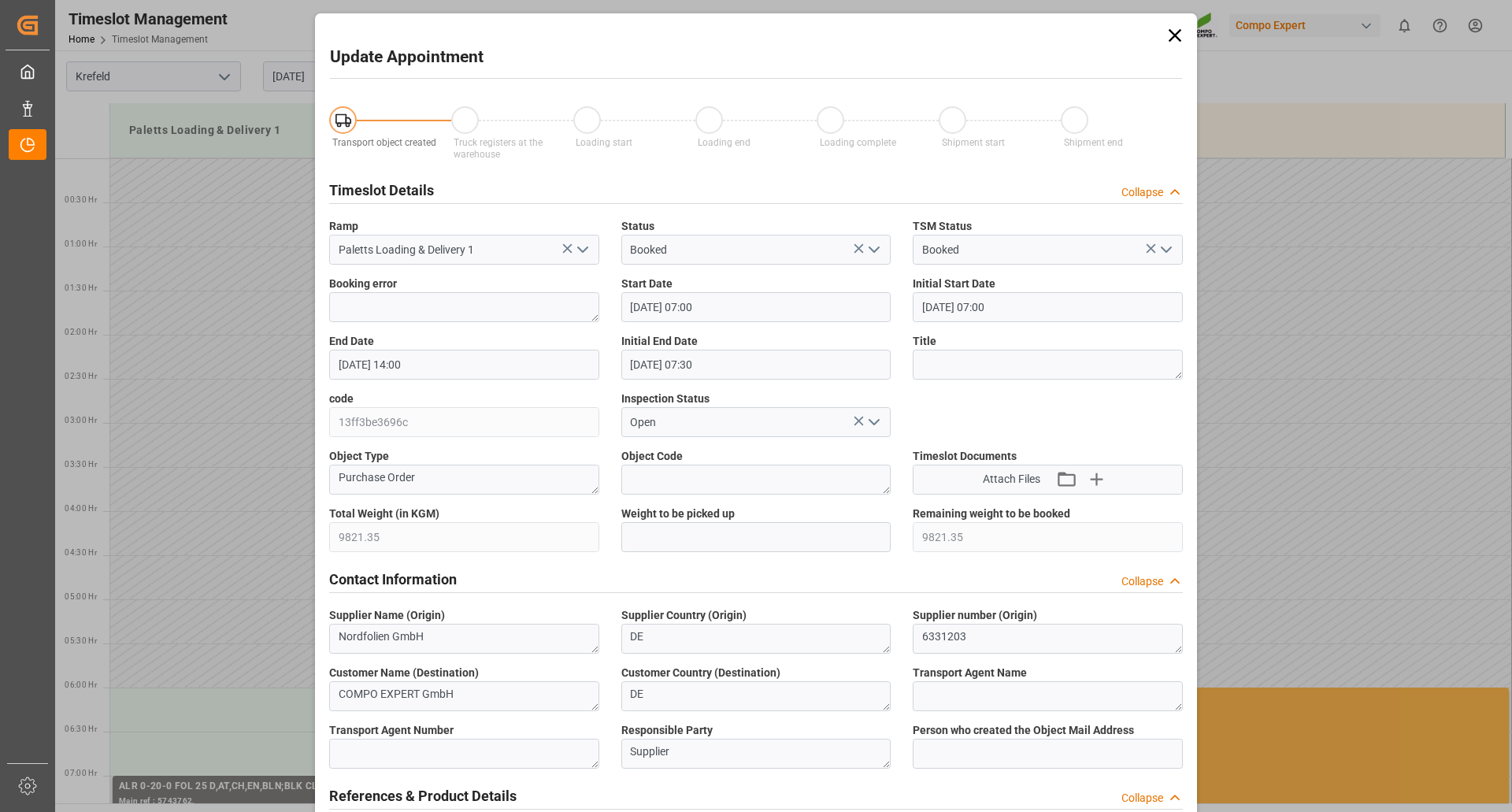
click at [1171, 39] on icon at bounding box center [1175, 35] width 22 height 22
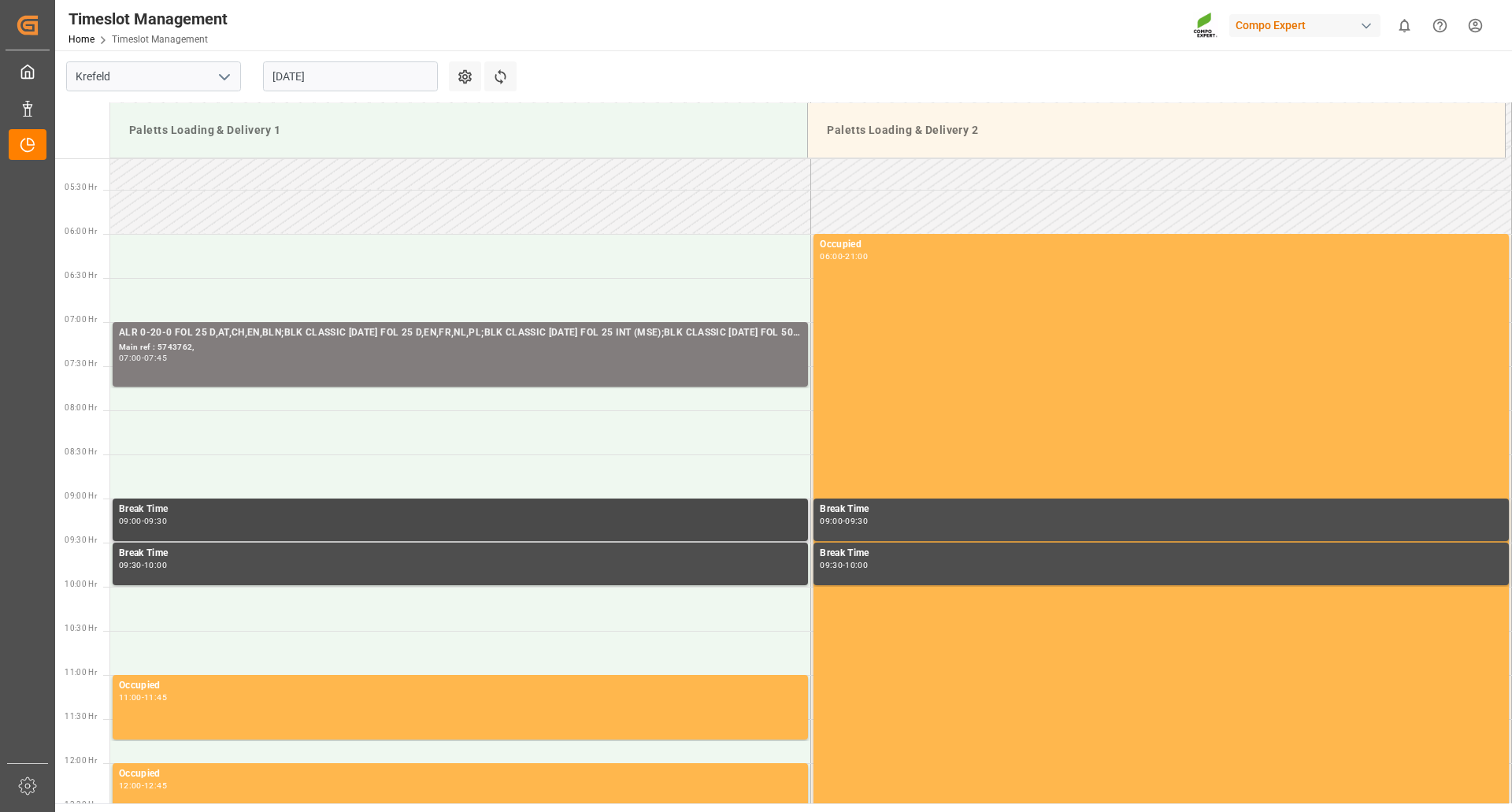
scroll to position [473, 0]
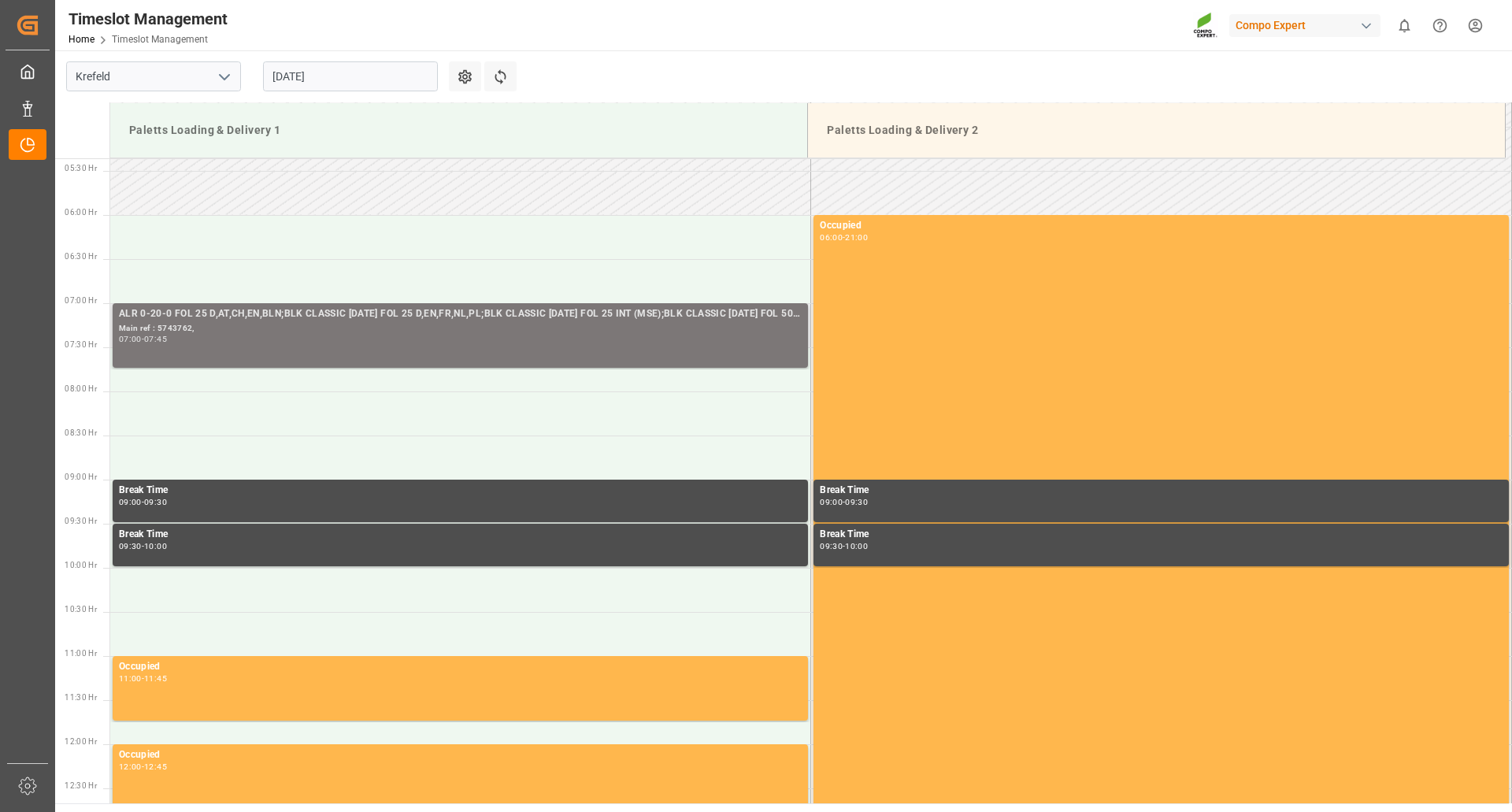
click at [601, 350] on div "ALR 0-20-0 FOL 25 D,AT,CH,EN,BLN;BLK CLASSIC [DATE] FOL 25 D,EN,FR,NL,PL;BLK CL…" at bounding box center [461, 335] width 683 height 58
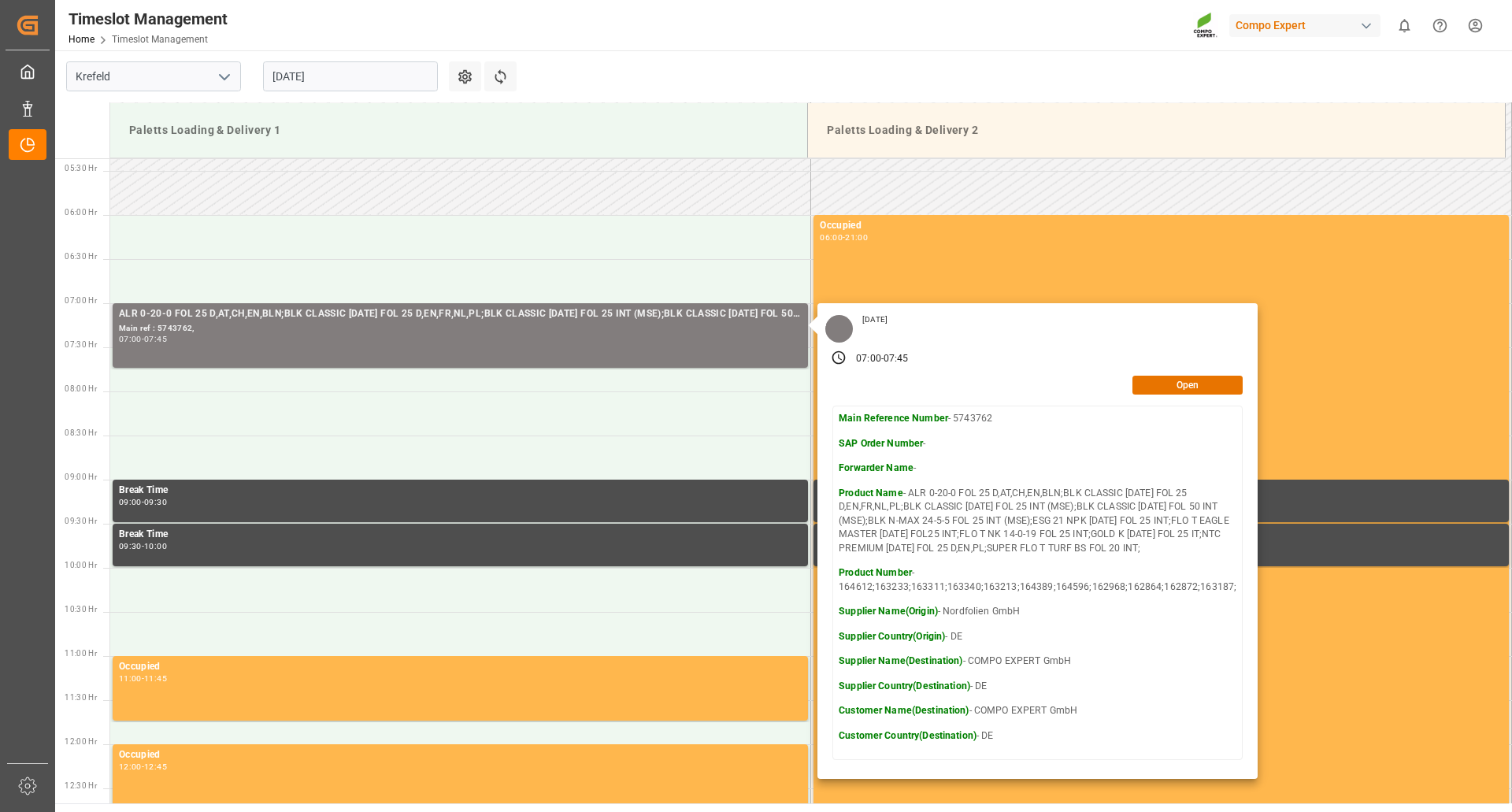
click at [837, 338] on div at bounding box center [839, 329] width 27 height 27
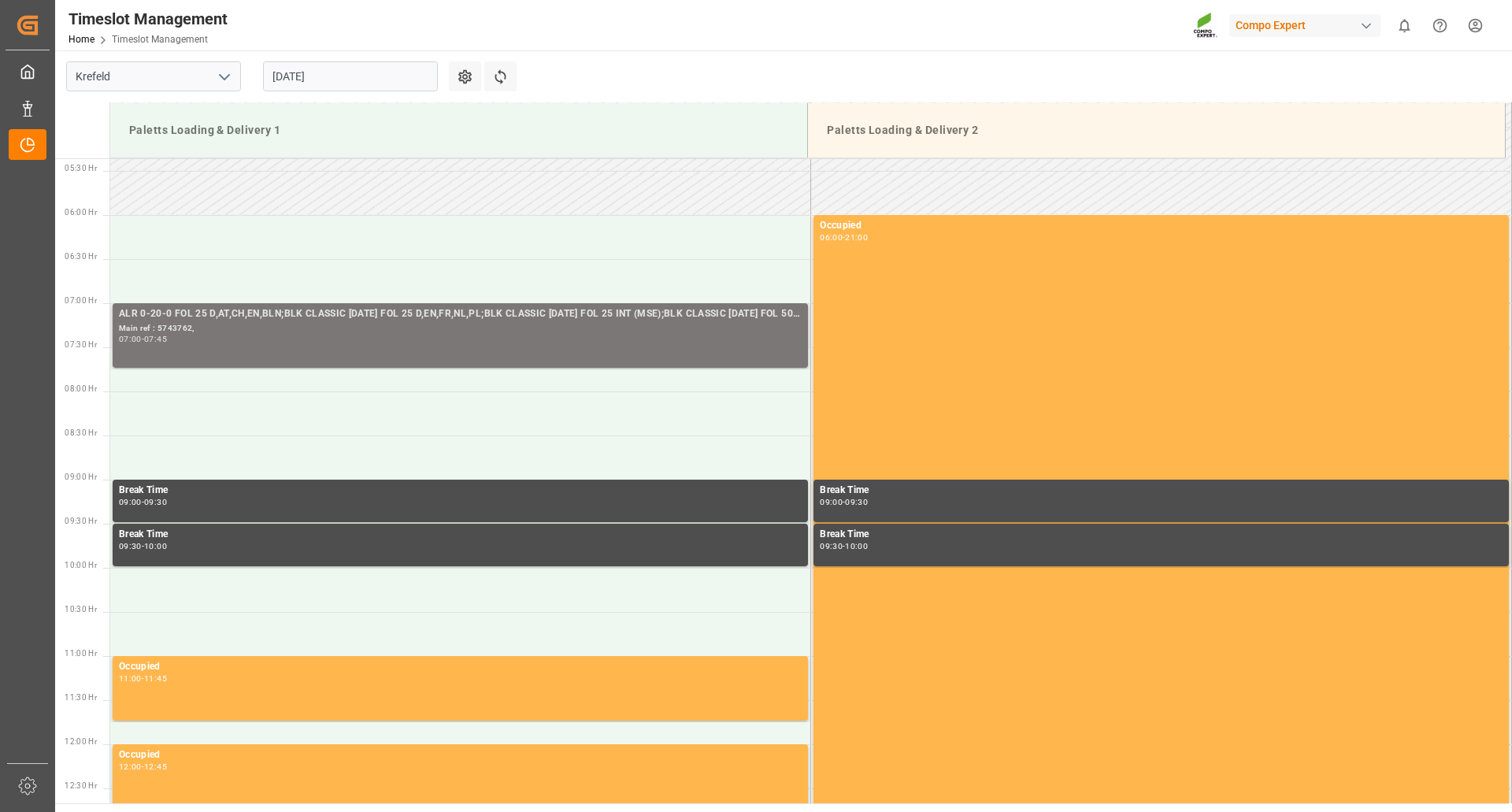
click at [683, 346] on div "ALR 0-20-0 FOL 25 D,AT,CH,EN,BLN;BLK CLASSIC [DATE] FOL 25 D,EN,FR,NL,PL;BLK CL…" at bounding box center [461, 335] width 683 height 58
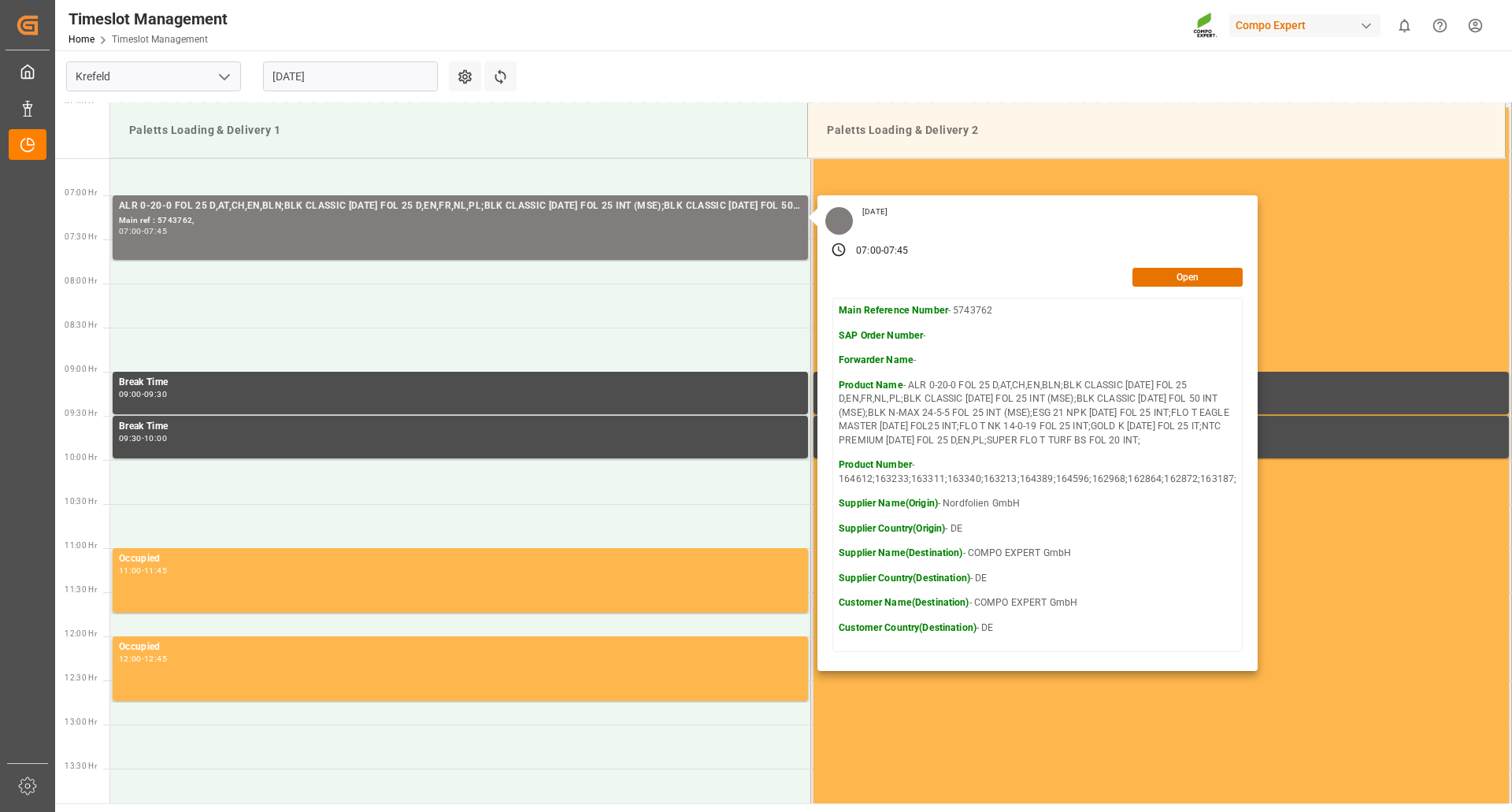
scroll to position [788, 0]
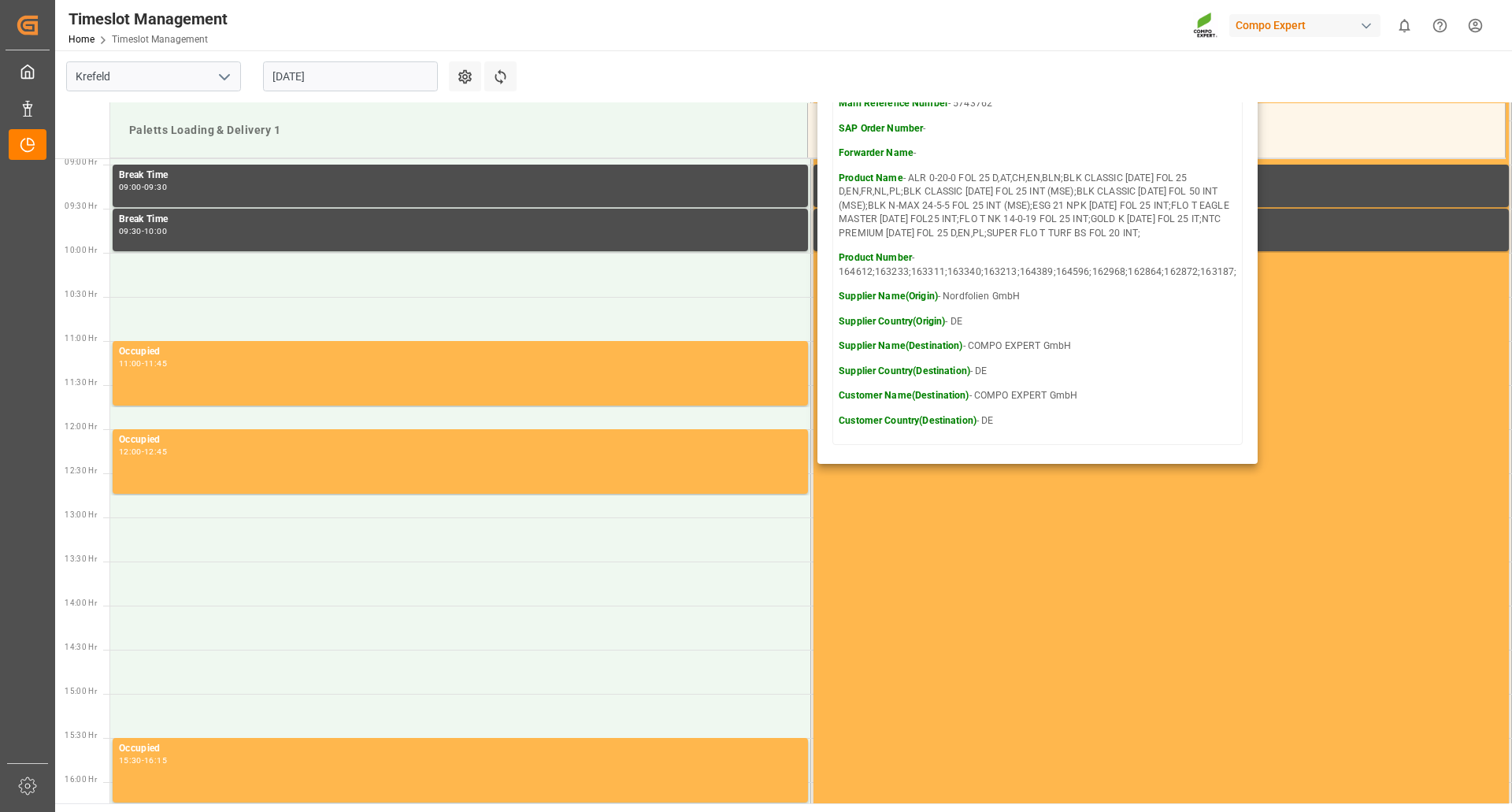
click at [789, 86] on main "[GEOGRAPHIC_DATA] [DATE] Settings Refresh Time Slots Paletts Loading & Delivery…" at bounding box center [781, 427] width 1453 height 753
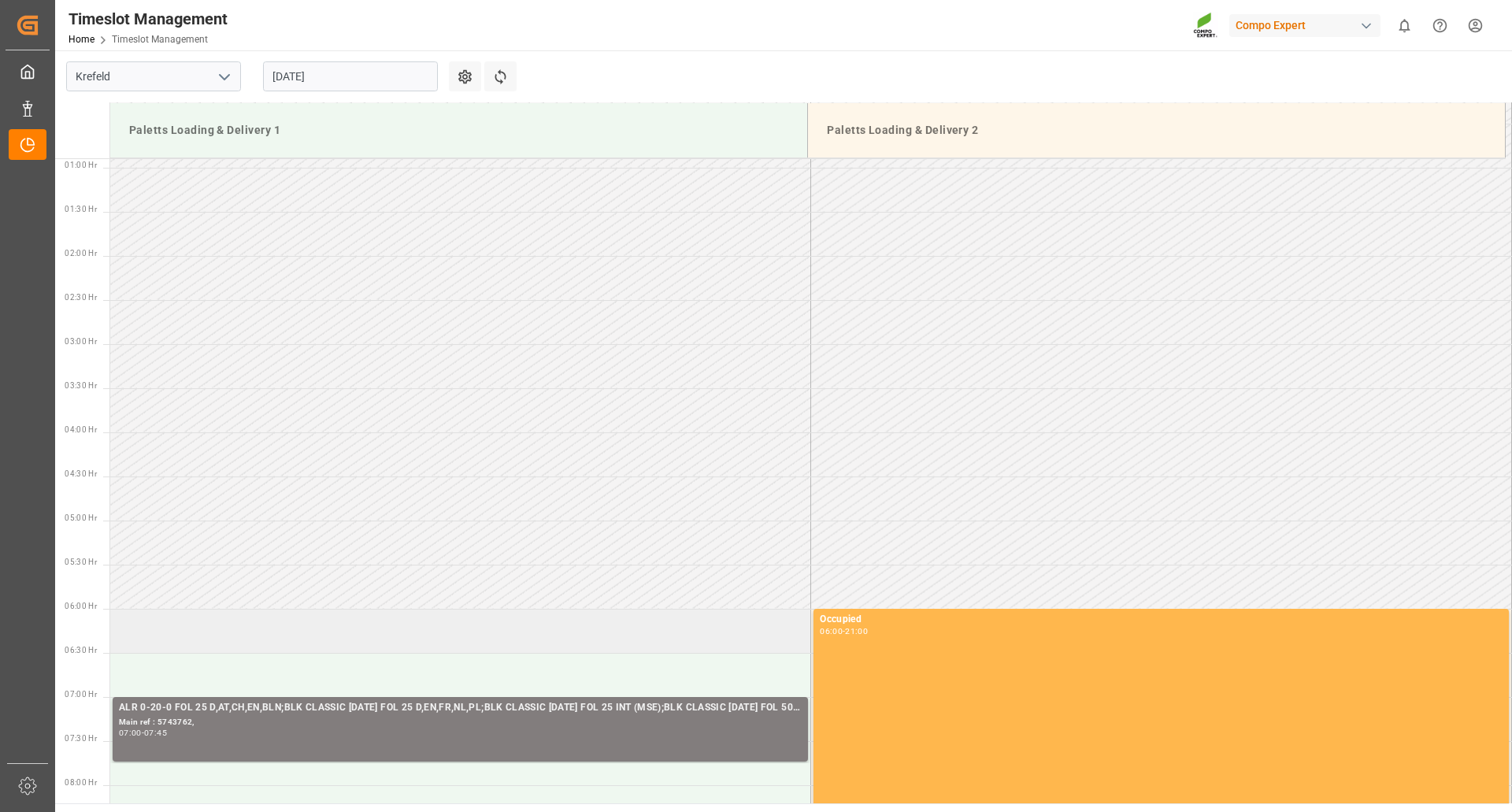
scroll to position [158, 0]
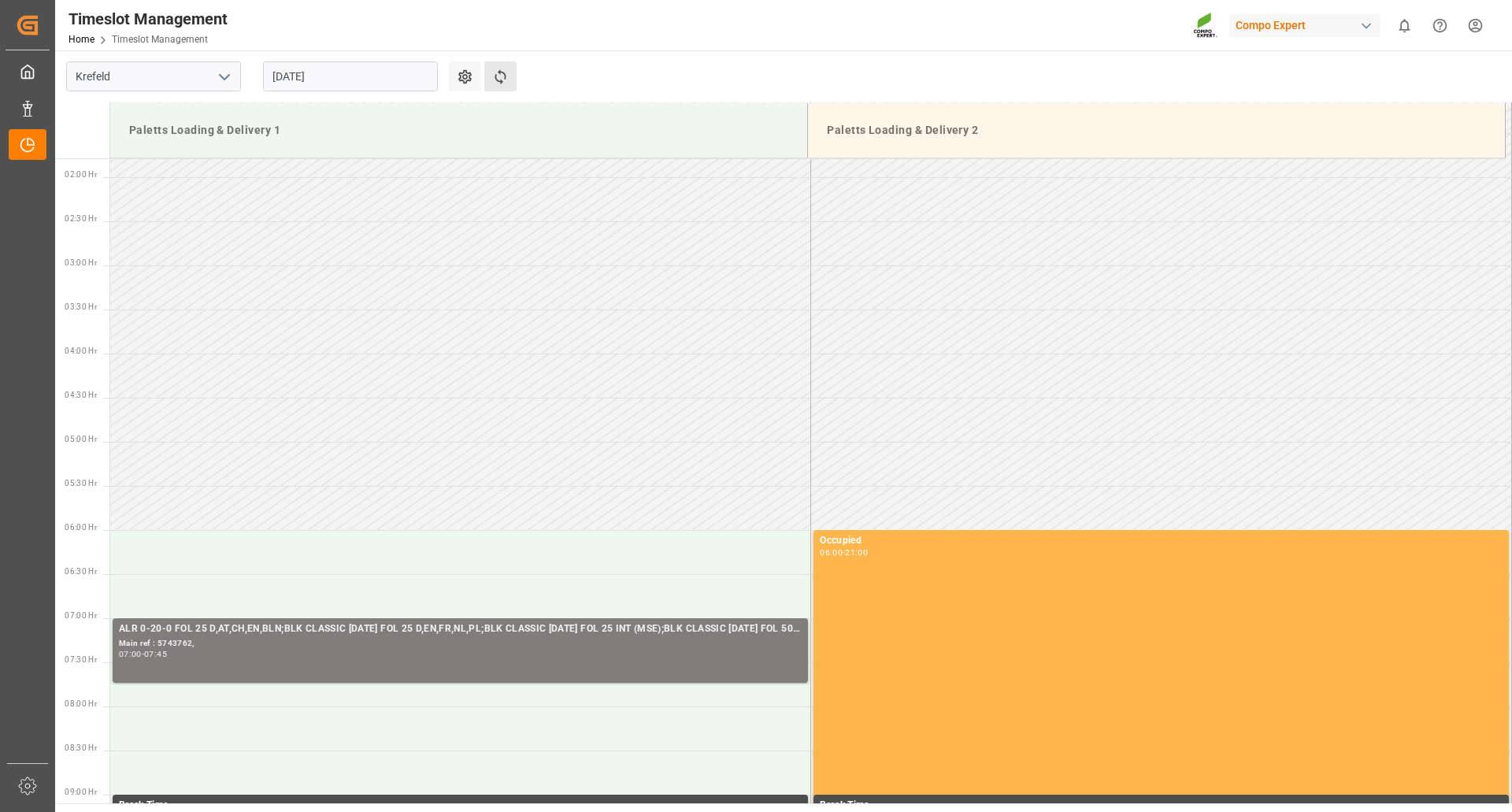
click at [508, 89] on button "Refresh Time Slots" at bounding box center [501, 76] width 32 height 30
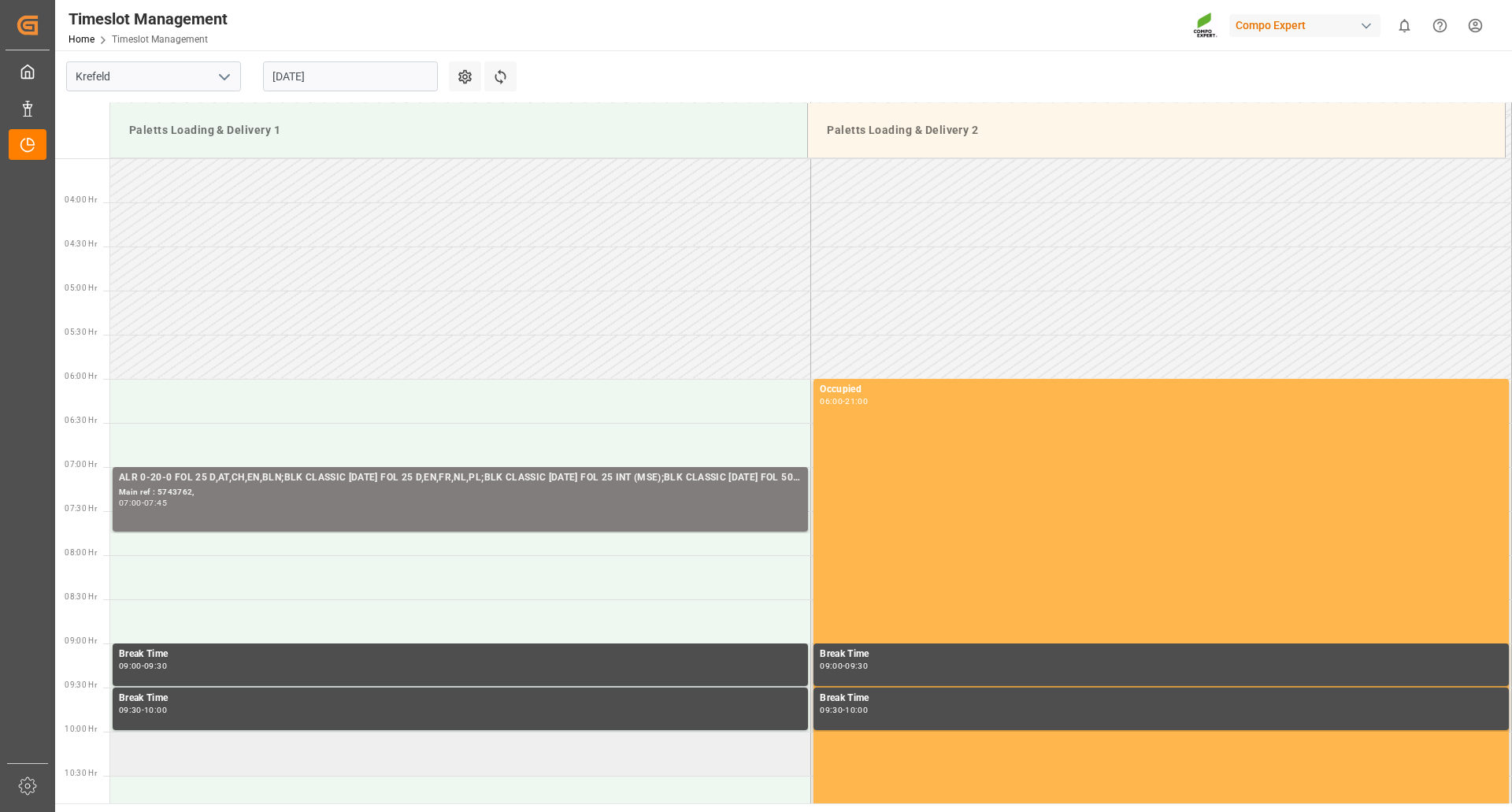
scroll to position [607, 0]
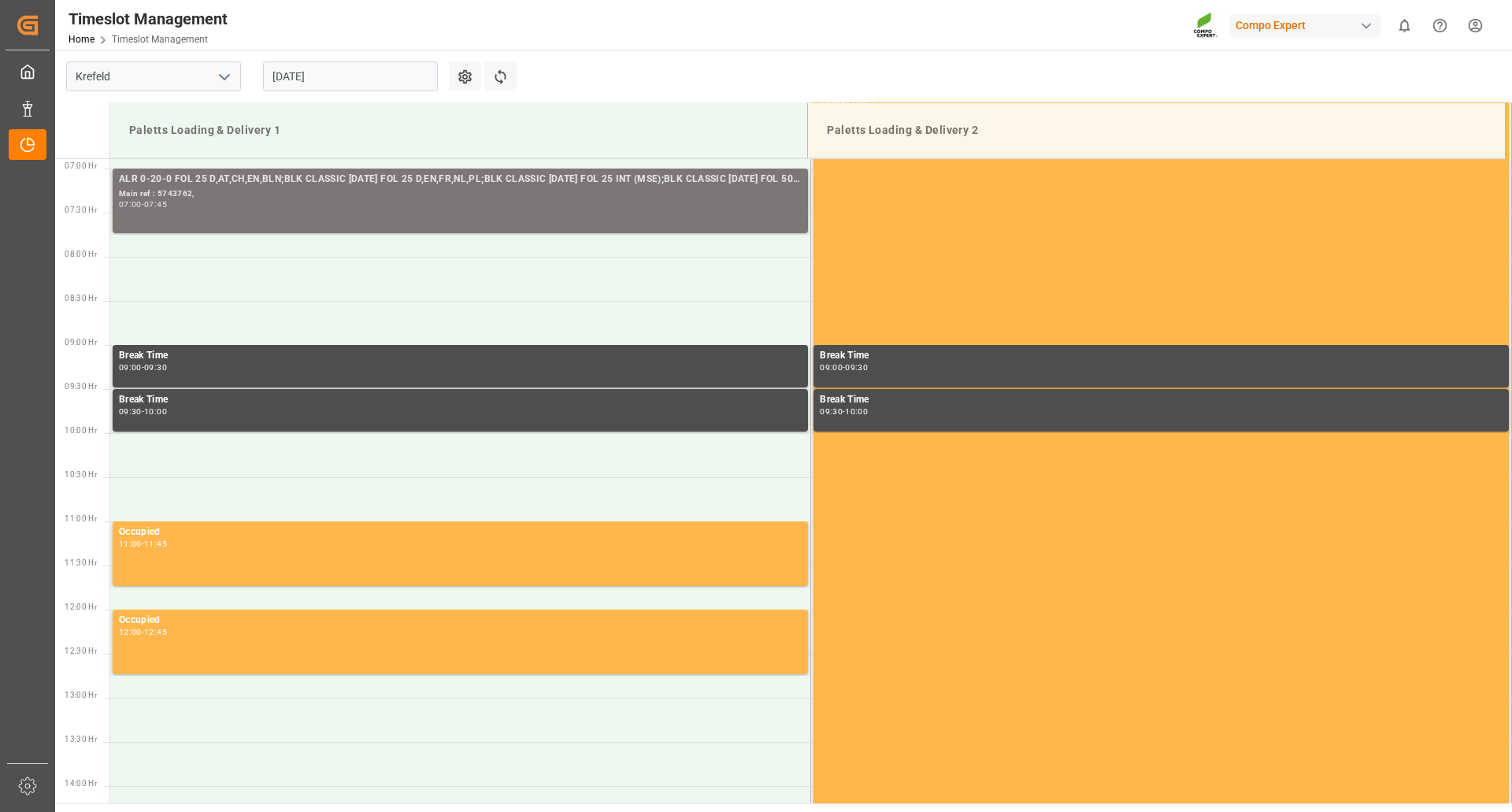
click at [513, 197] on div "Main ref : 5743762," at bounding box center [461, 194] width 683 height 14
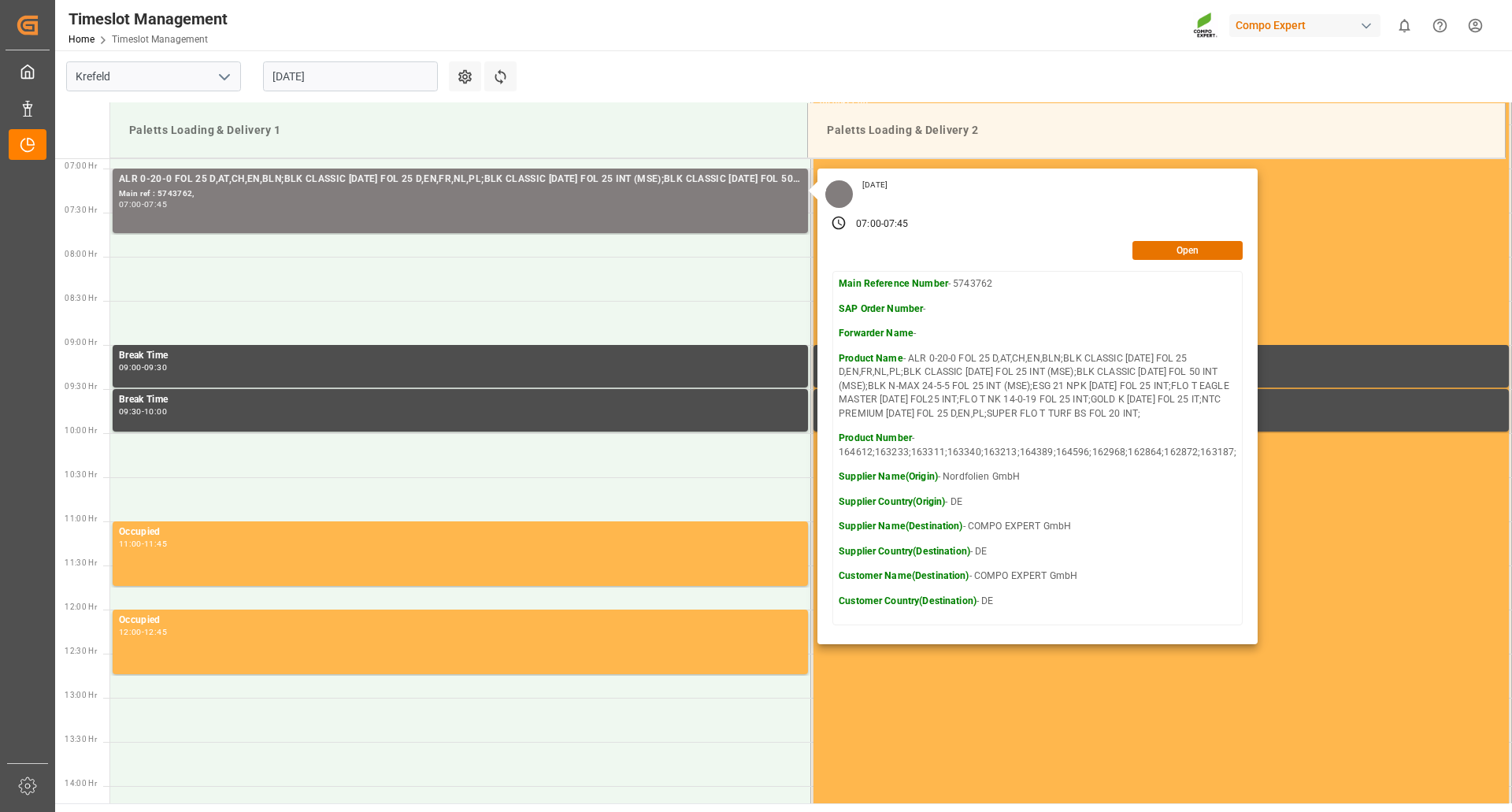
click at [1190, 261] on div "[DATE] 07:00 - 07:45 Open Main Reference Number - 5743762 SAP Order Number - Fo…" at bounding box center [1037, 406] width 440 height 476
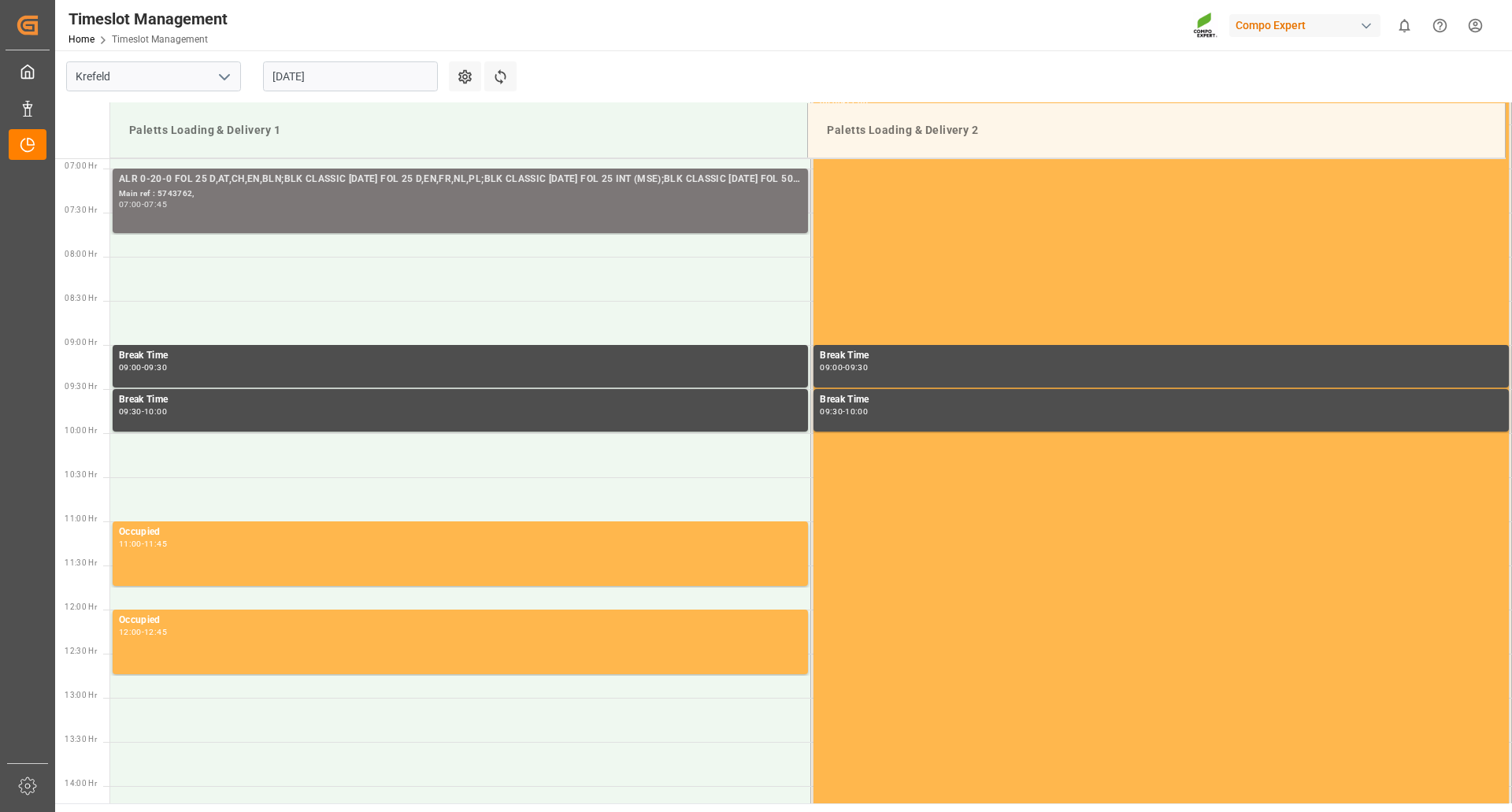
click at [461, 197] on div "Main ref : 5743762," at bounding box center [461, 194] width 683 height 14
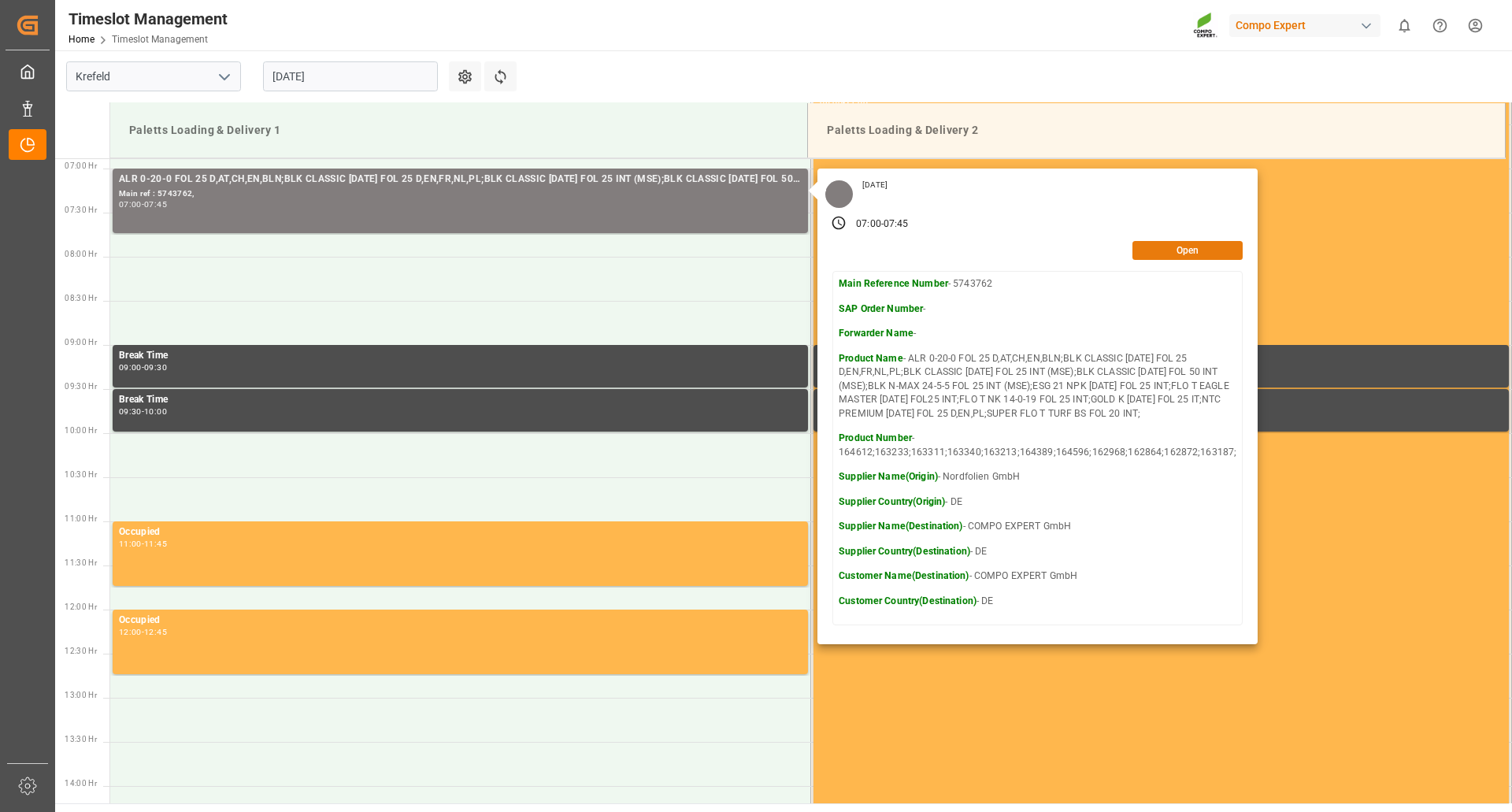
click at [1146, 256] on button "Open" at bounding box center [1187, 250] width 110 height 19
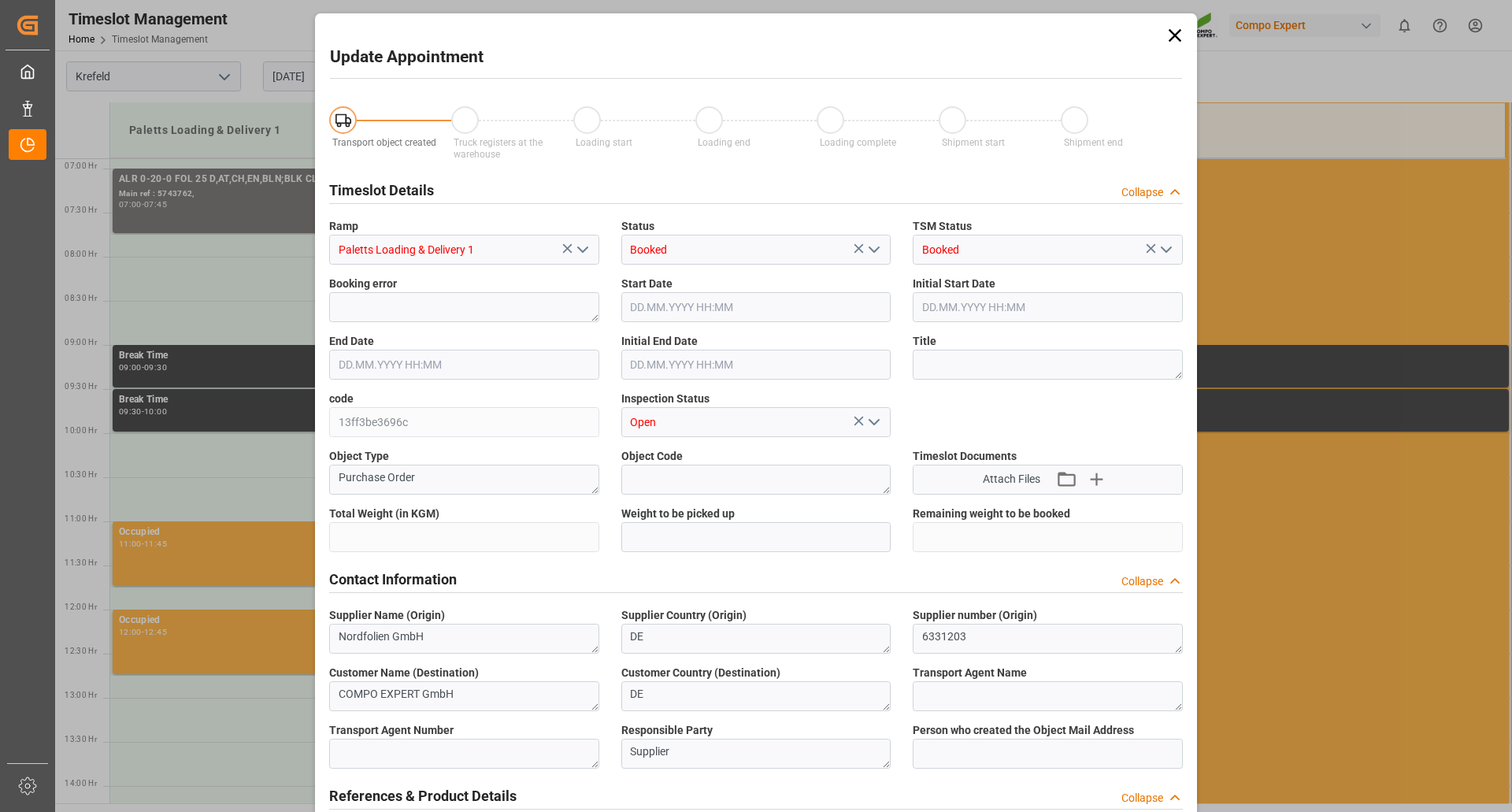
type input "9821.35"
type input "[DATE] 07:00"
type input "[DATE] 07:45"
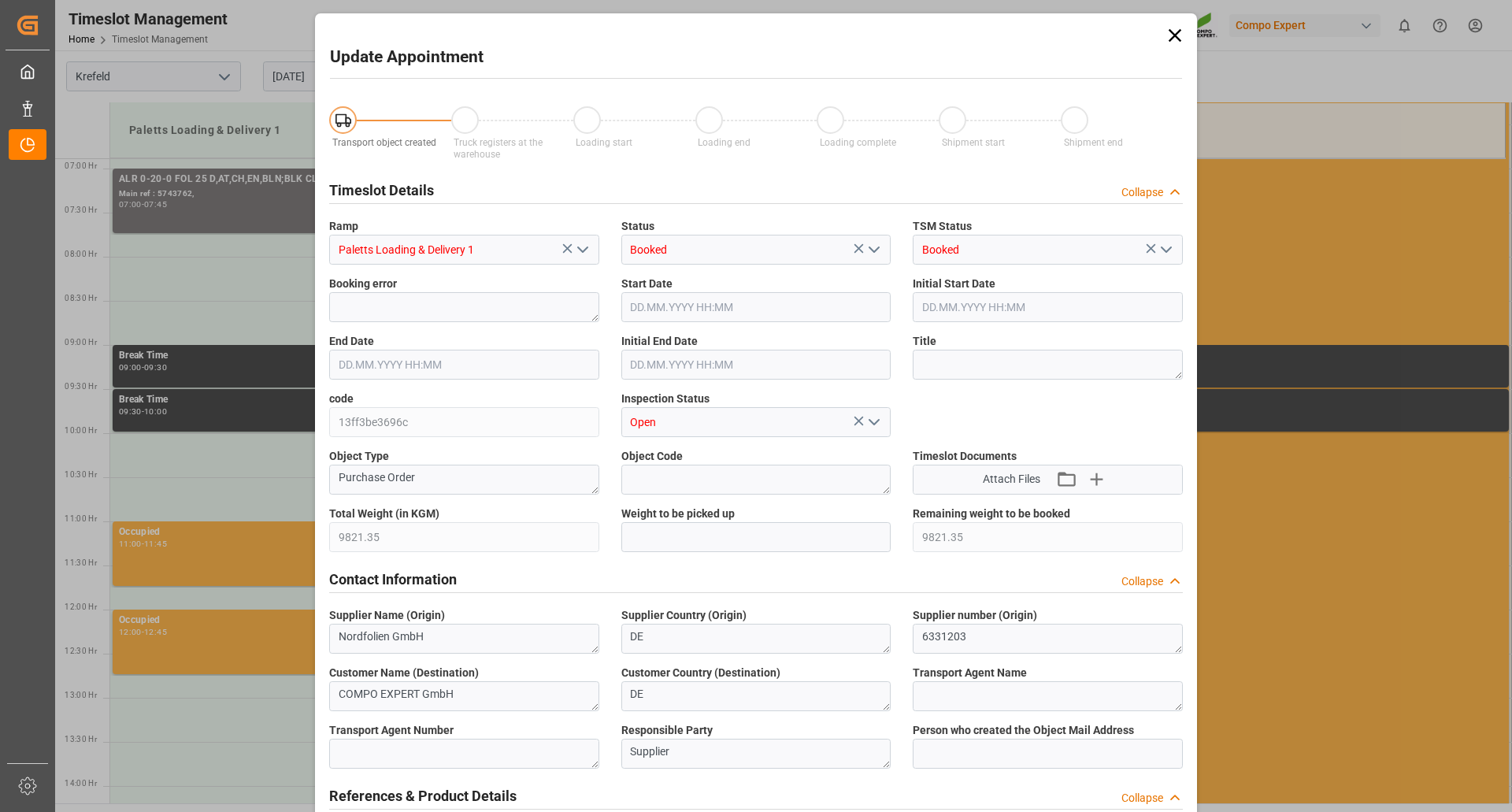
type input "[DATE] 07:30"
type input "[DATE] 11:27"
click at [1170, 24] on icon at bounding box center [1175, 35] width 22 height 22
